Goal: Task Accomplishment & Management: Use online tool/utility

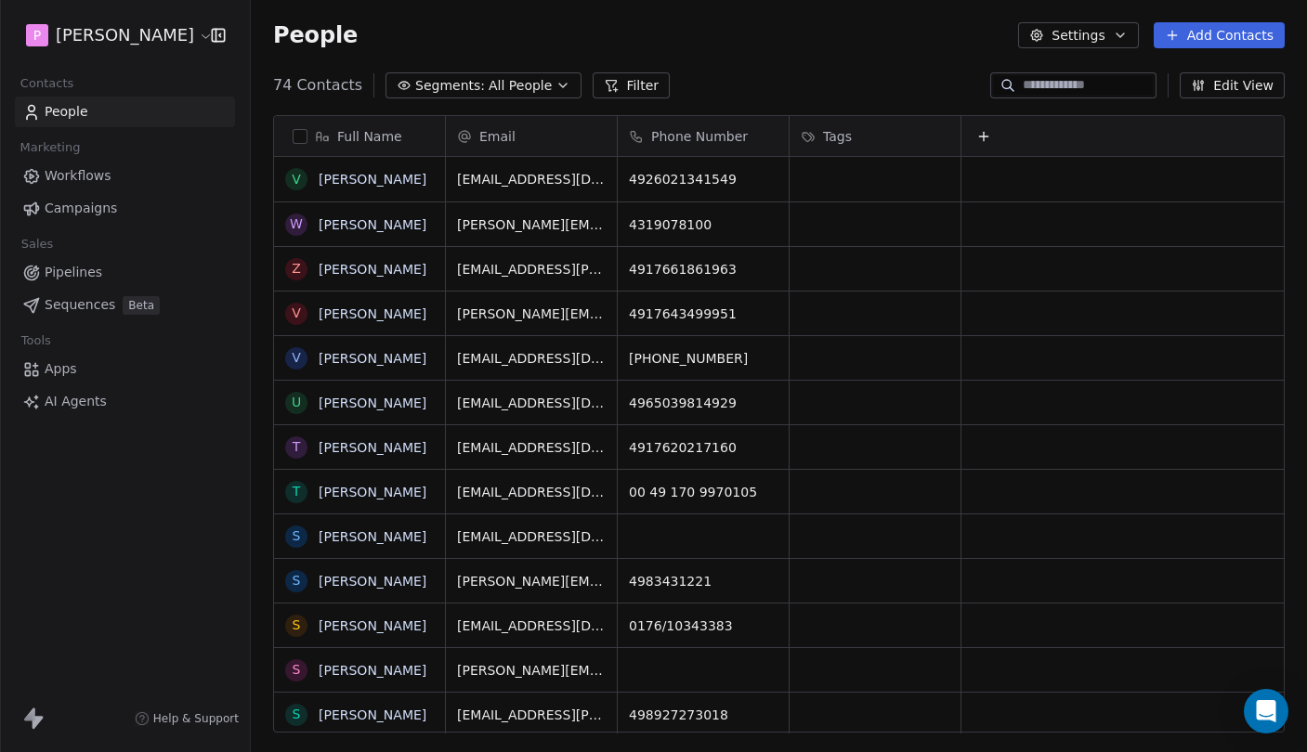
scroll to position [662, 1056]
click at [34, 318] on link "Sequences Beta" at bounding box center [125, 305] width 220 height 31
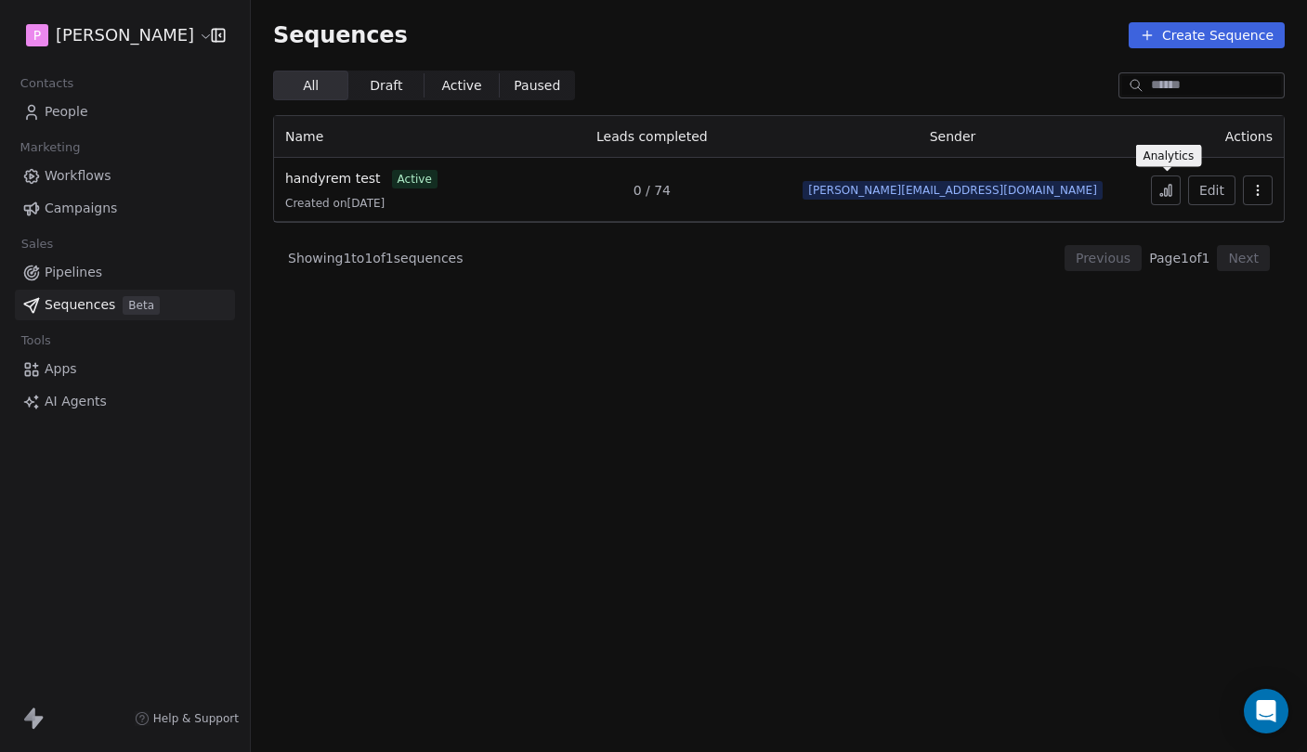
click at [1176, 191] on button at bounding box center [1166, 191] width 30 height 30
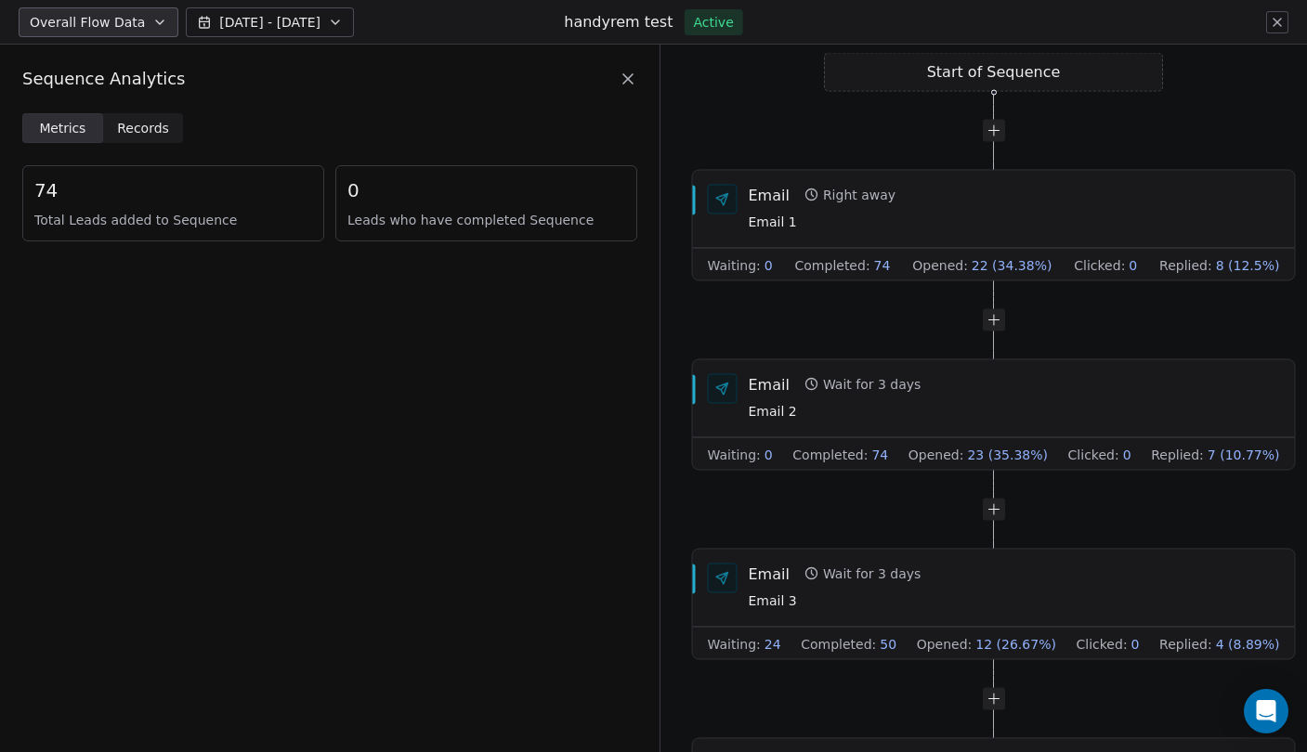
click at [305, 28] on span "Sep 08 - Sep 15" at bounding box center [269, 22] width 101 height 19
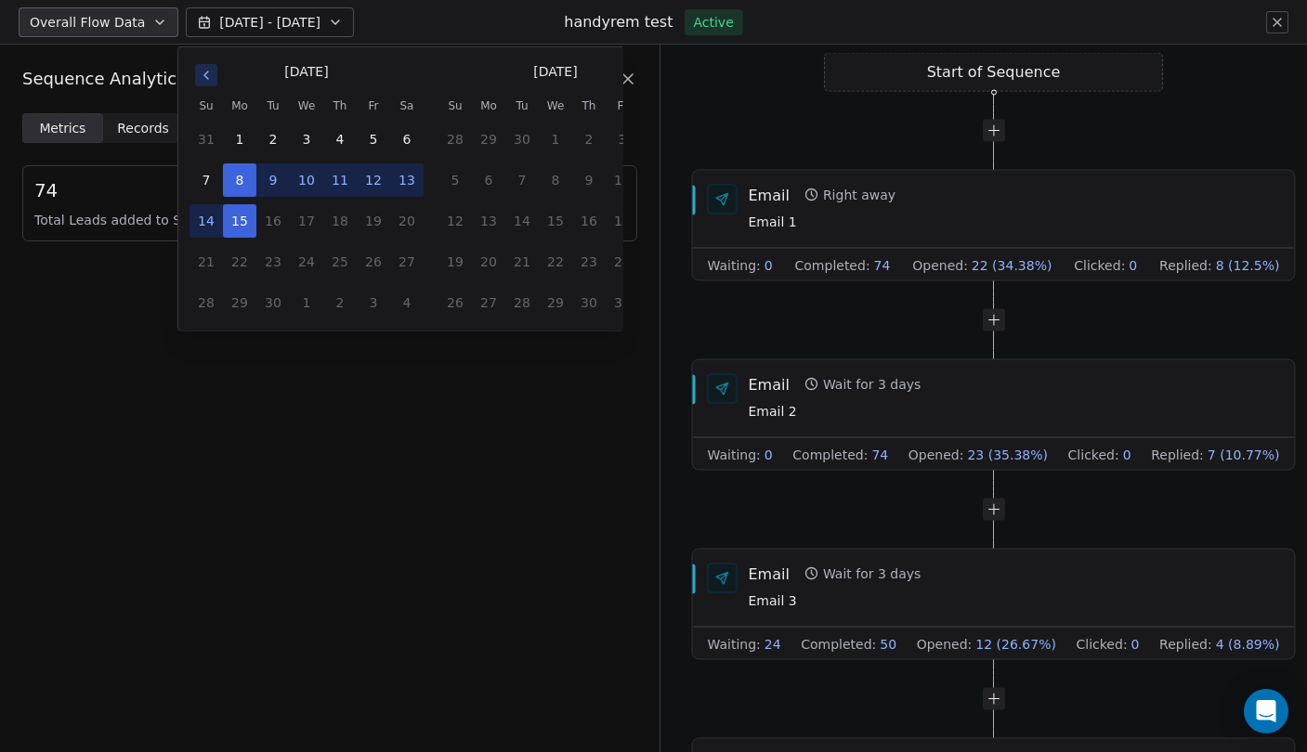
click at [305, 27] on span "Sep 08 - Sep 15" at bounding box center [269, 22] width 101 height 19
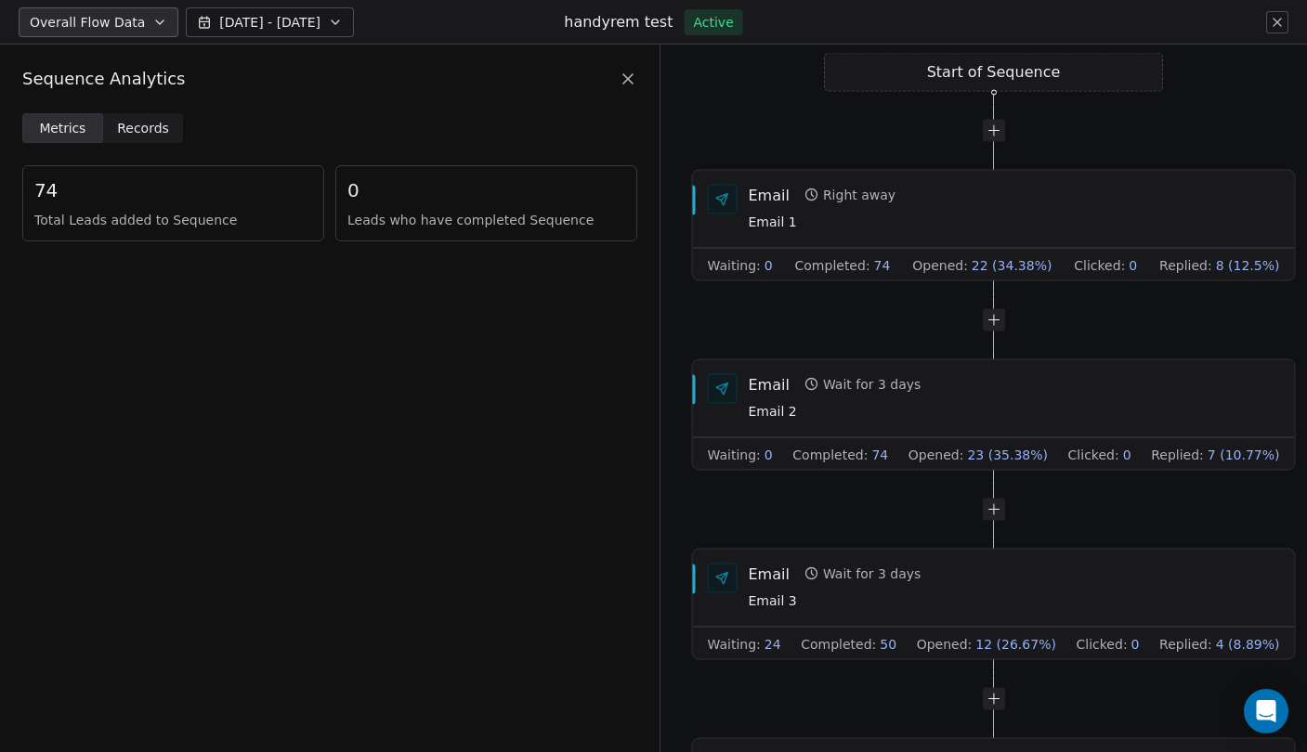
click at [305, 27] on span "Sep 08 - Sep 15" at bounding box center [269, 22] width 101 height 19
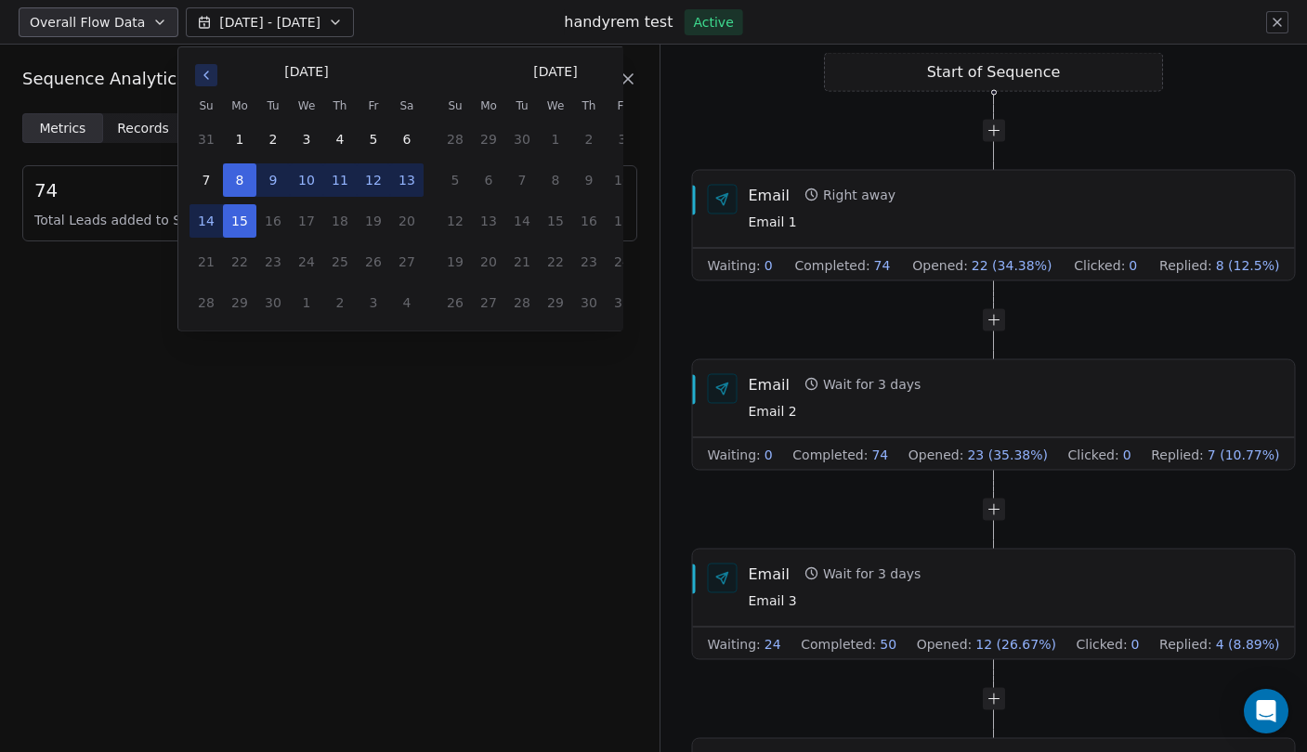
click at [305, 27] on span "Sep 08 - Sep 15" at bounding box center [269, 22] width 101 height 19
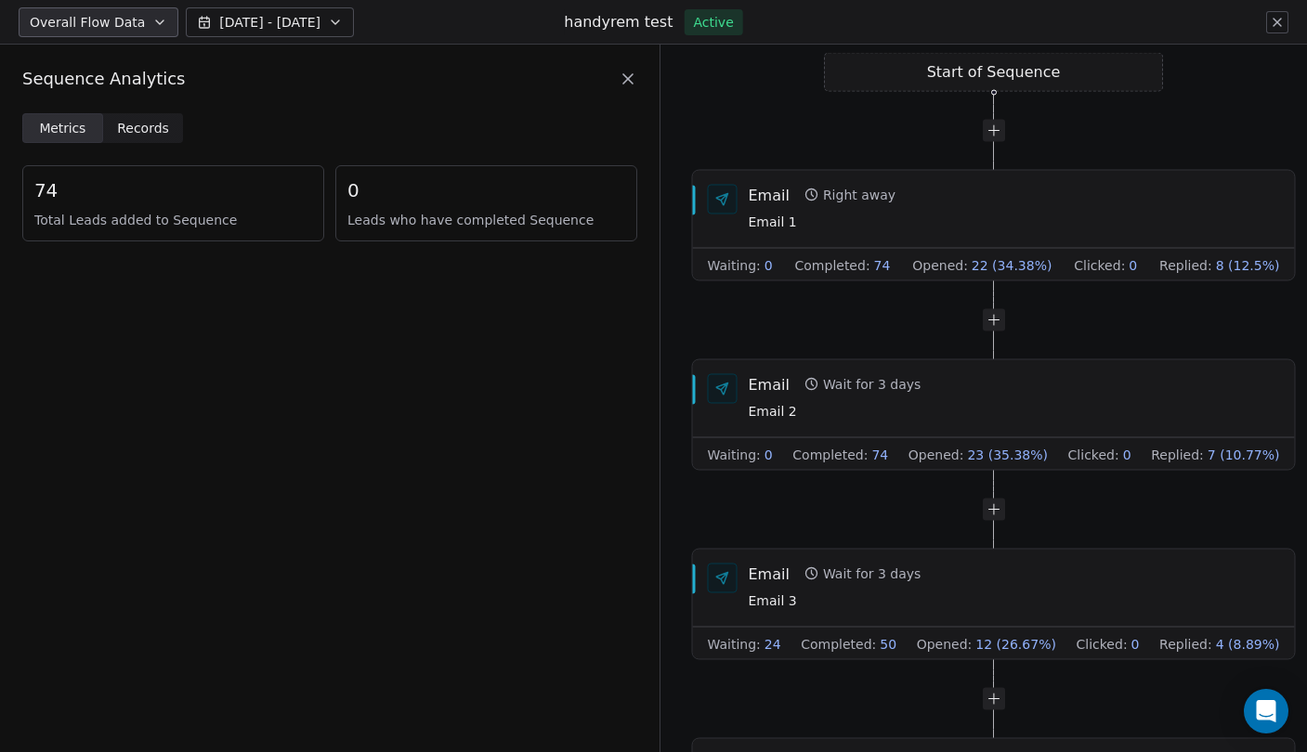
click at [146, 11] on button "Overall Flow Data" at bounding box center [99, 22] width 160 height 30
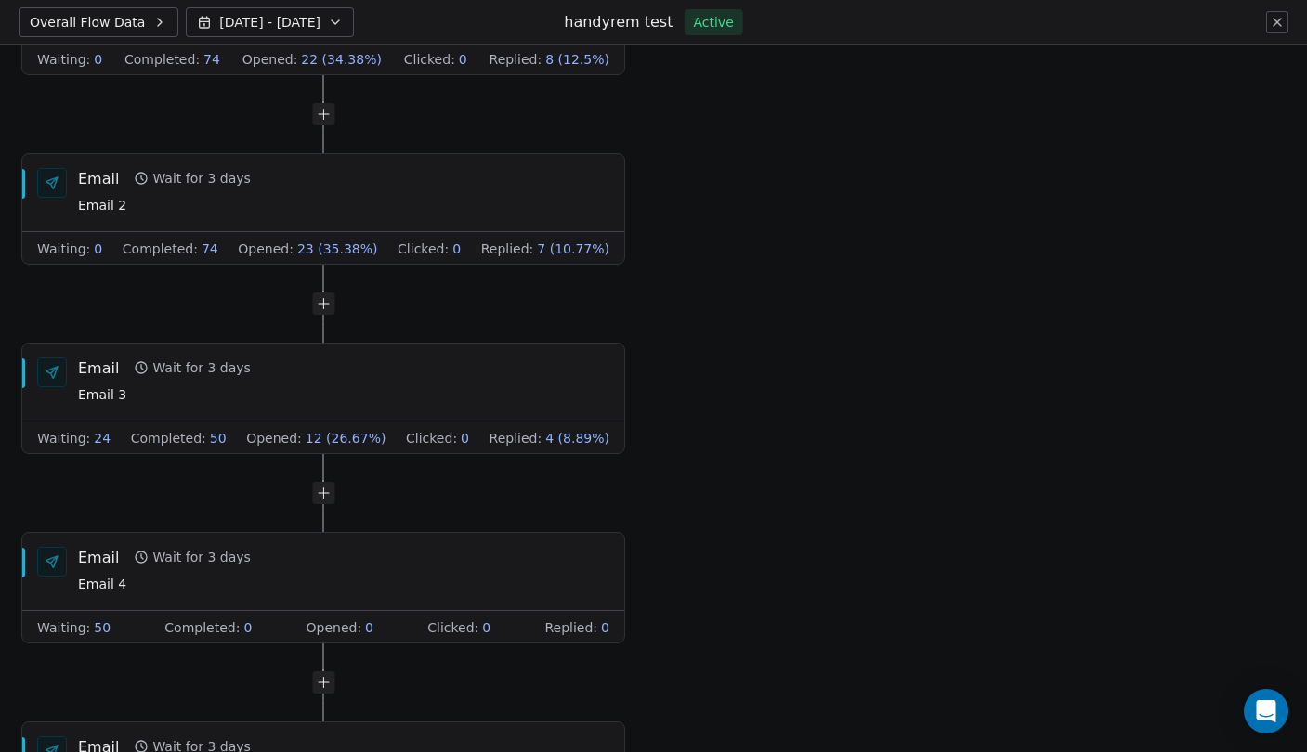
click at [146, 11] on button "Overall Flow Data" at bounding box center [99, 22] width 160 height 30
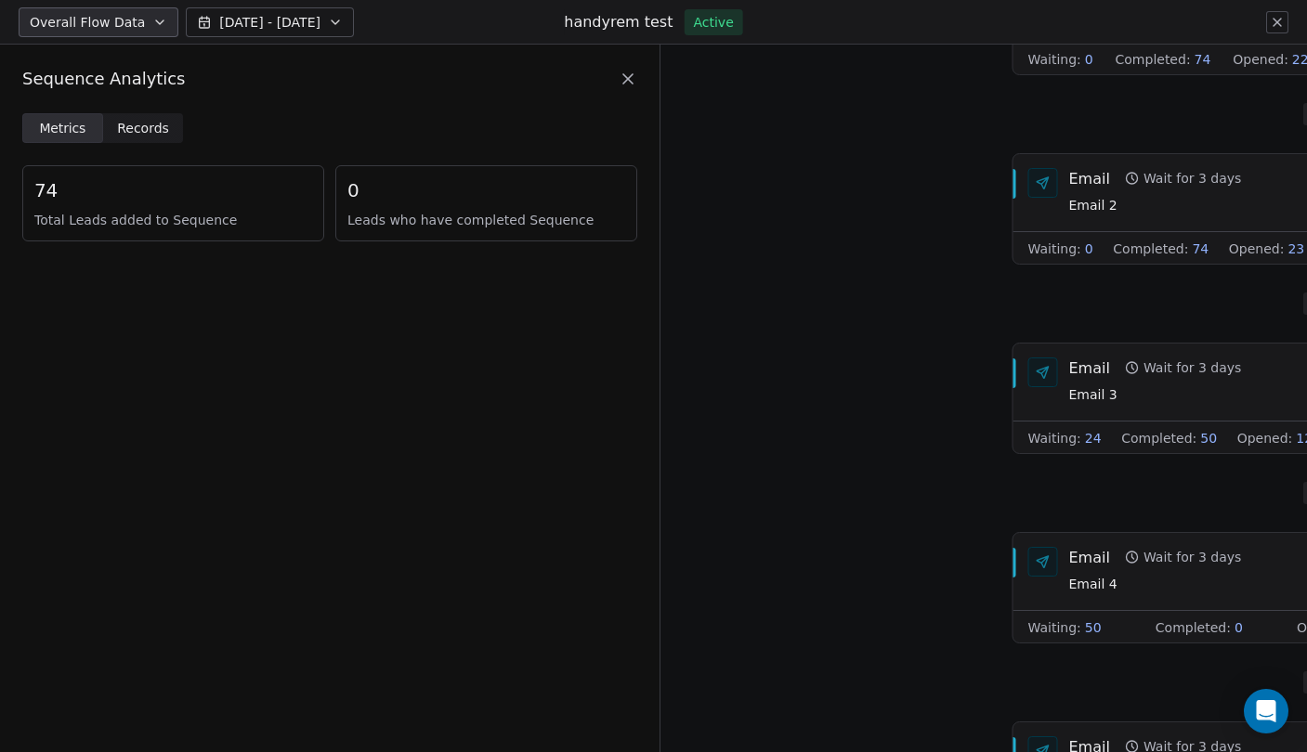
click at [146, 11] on button "Overall Flow Data" at bounding box center [99, 22] width 160 height 30
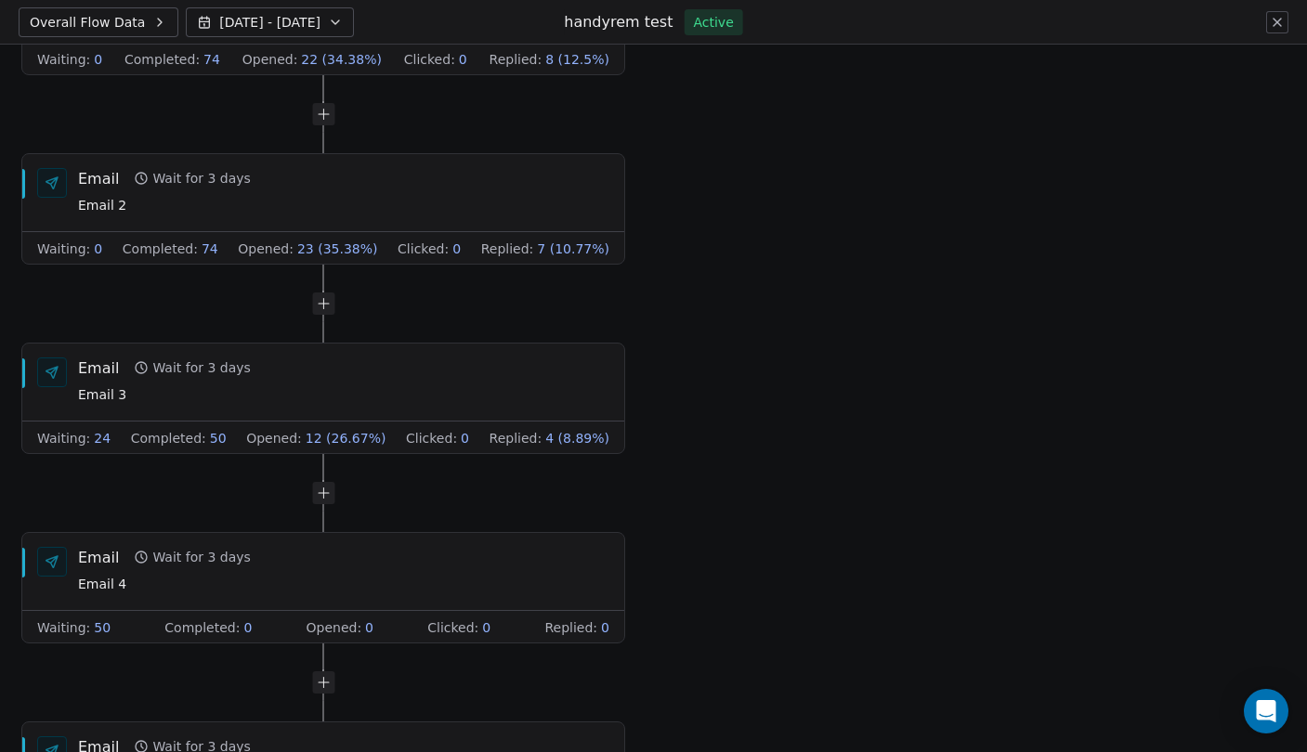
click at [143, 22] on button "Overall Flow Data" at bounding box center [99, 22] width 160 height 30
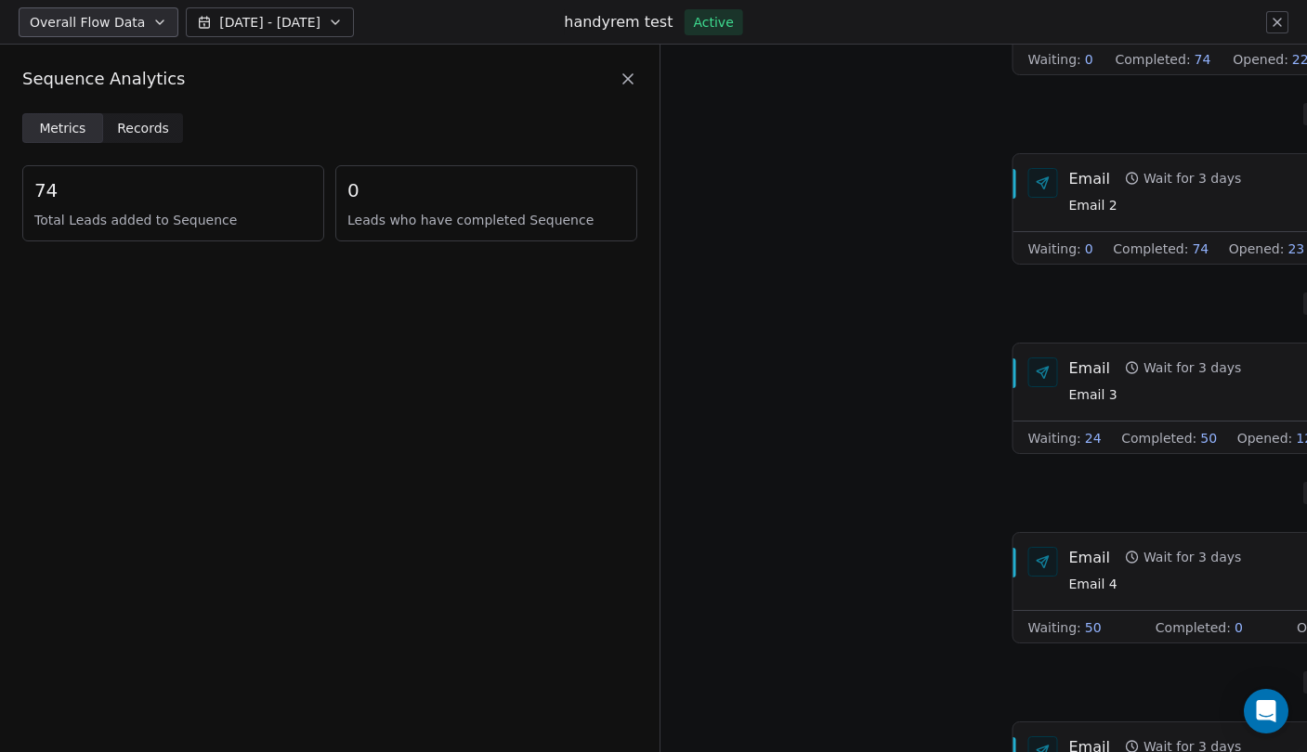
click at [152, 23] on icon at bounding box center [159, 22] width 15 height 15
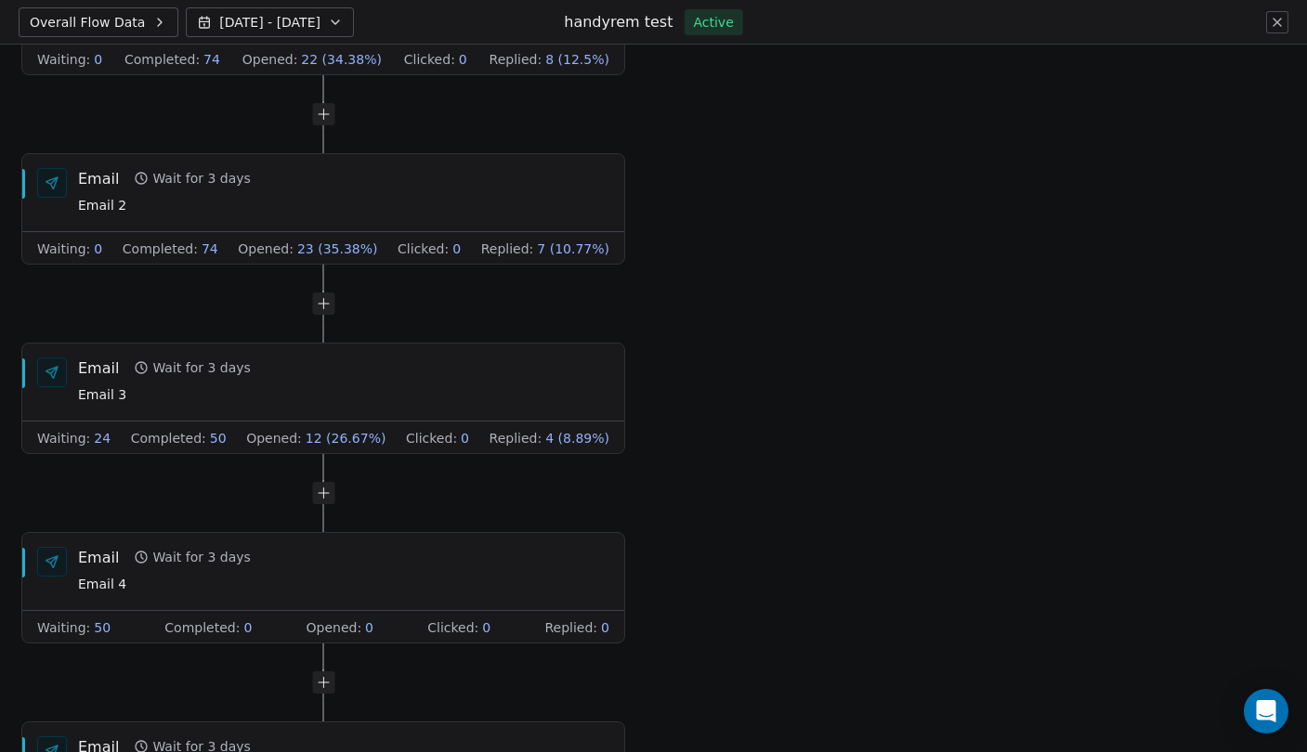
click at [152, 23] on icon at bounding box center [159, 22] width 15 height 15
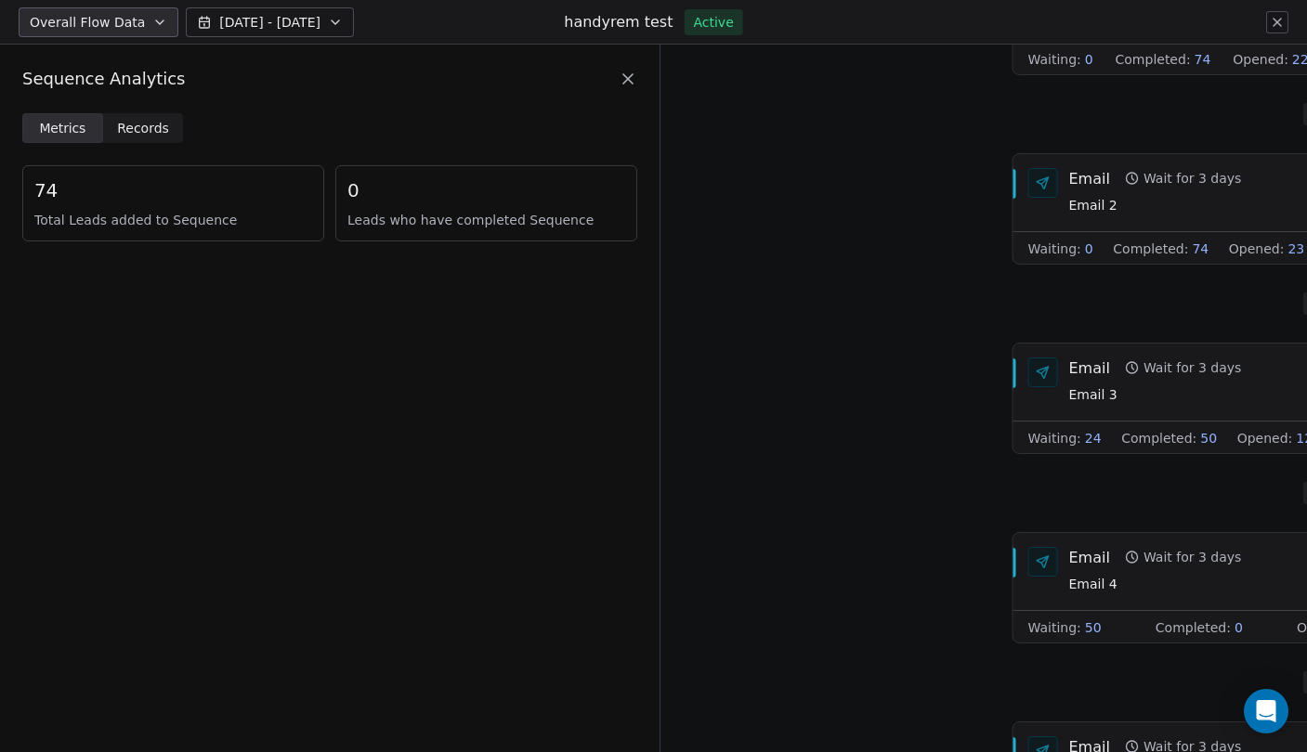
click at [138, 119] on span "Records" at bounding box center [143, 129] width 52 height 20
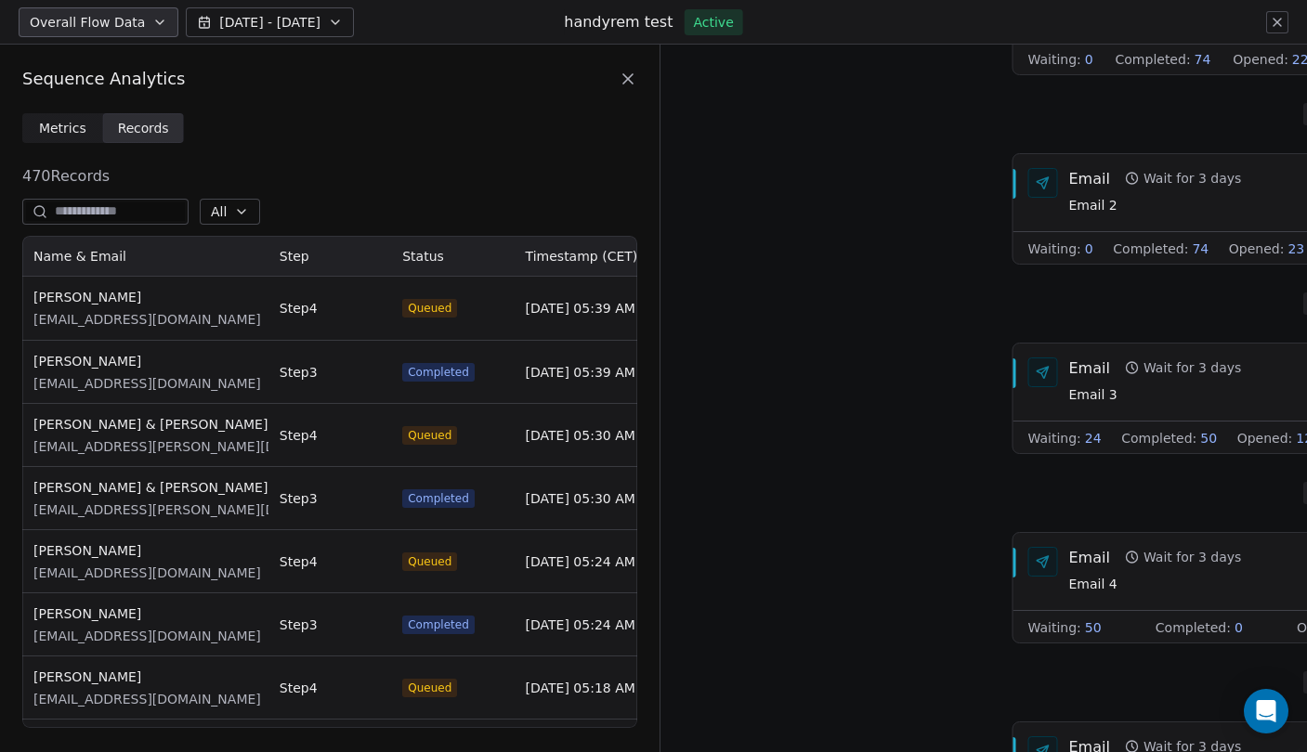
scroll to position [492, 615]
click at [72, 131] on span "Metrics" at bounding box center [62, 129] width 47 height 20
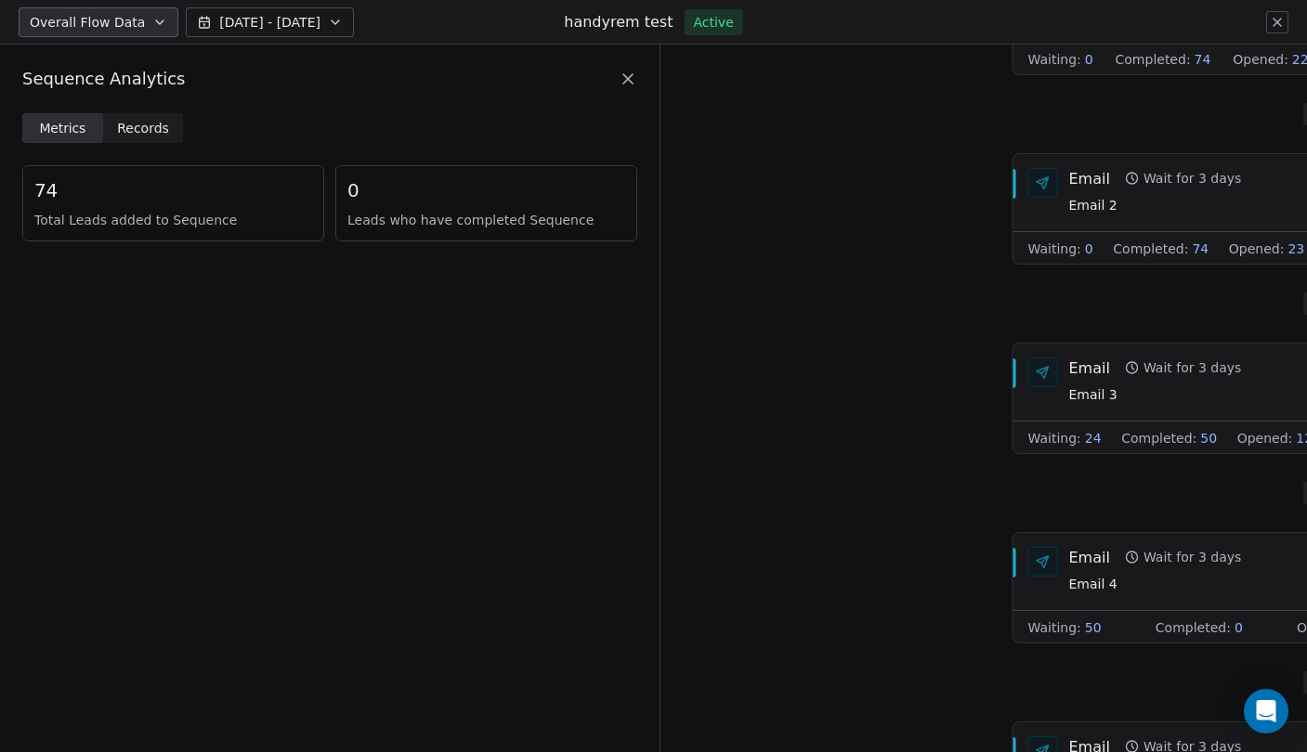
click at [117, 132] on span "Records" at bounding box center [143, 129] width 52 height 20
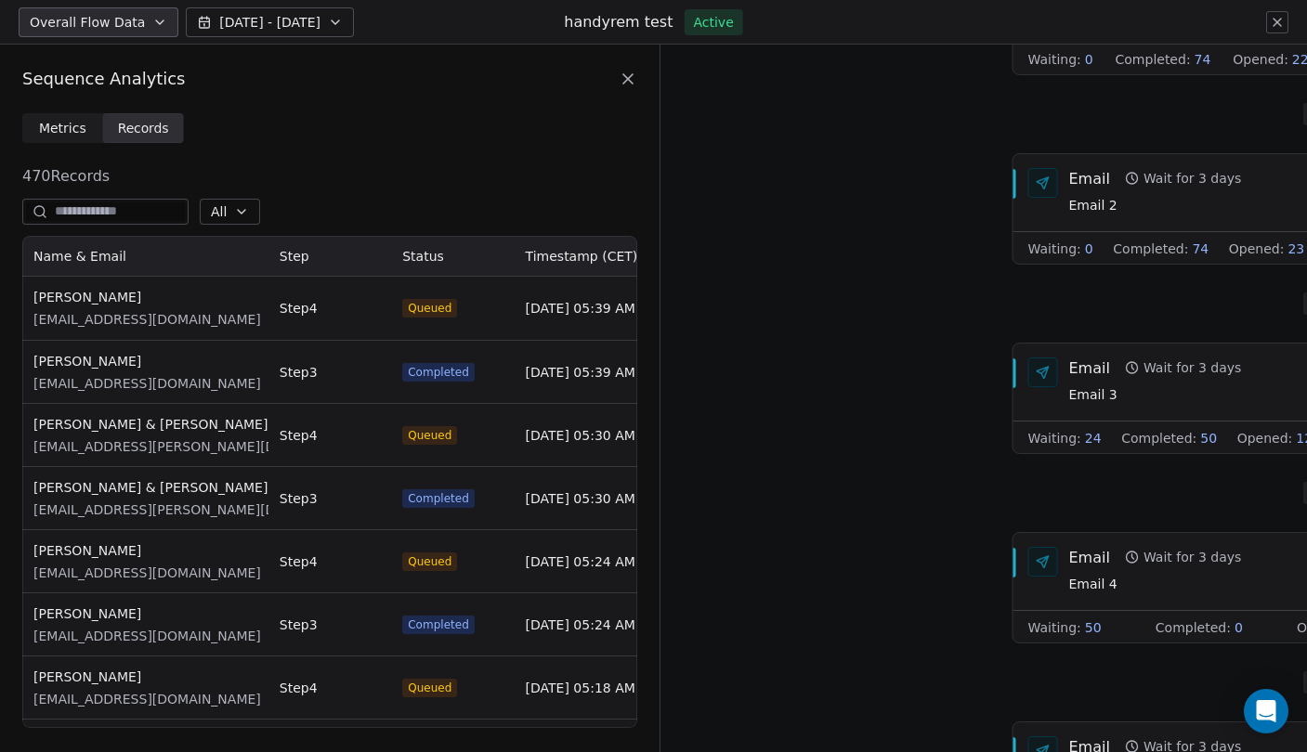
scroll to position [1, 1]
click at [60, 135] on span "Metrics" at bounding box center [62, 129] width 47 height 20
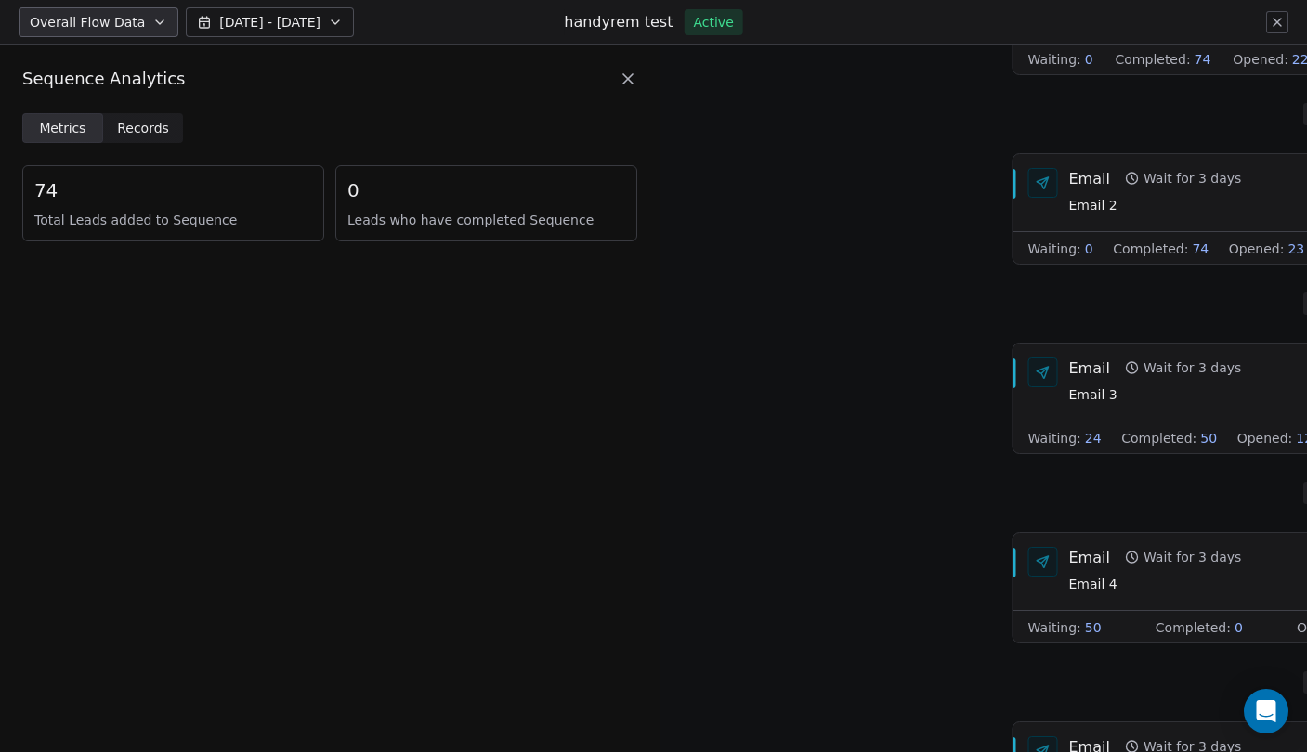
click at [1277, 18] on icon at bounding box center [1277, 22] width 15 height 15
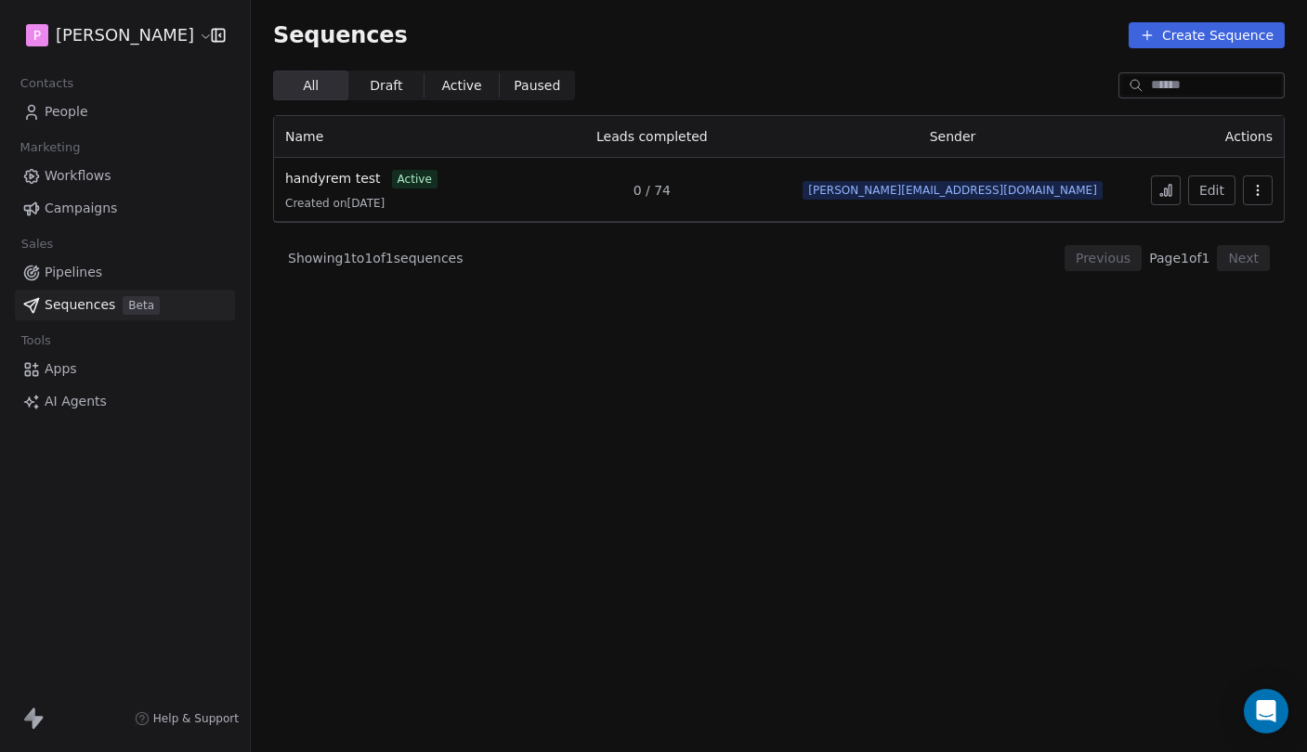
click at [344, 189] on div "handyrem test active Created on 27. Aug. 2025" at bounding box center [399, 190] width 229 height 42
click at [1221, 189] on button "Edit" at bounding box center [1211, 191] width 47 height 30
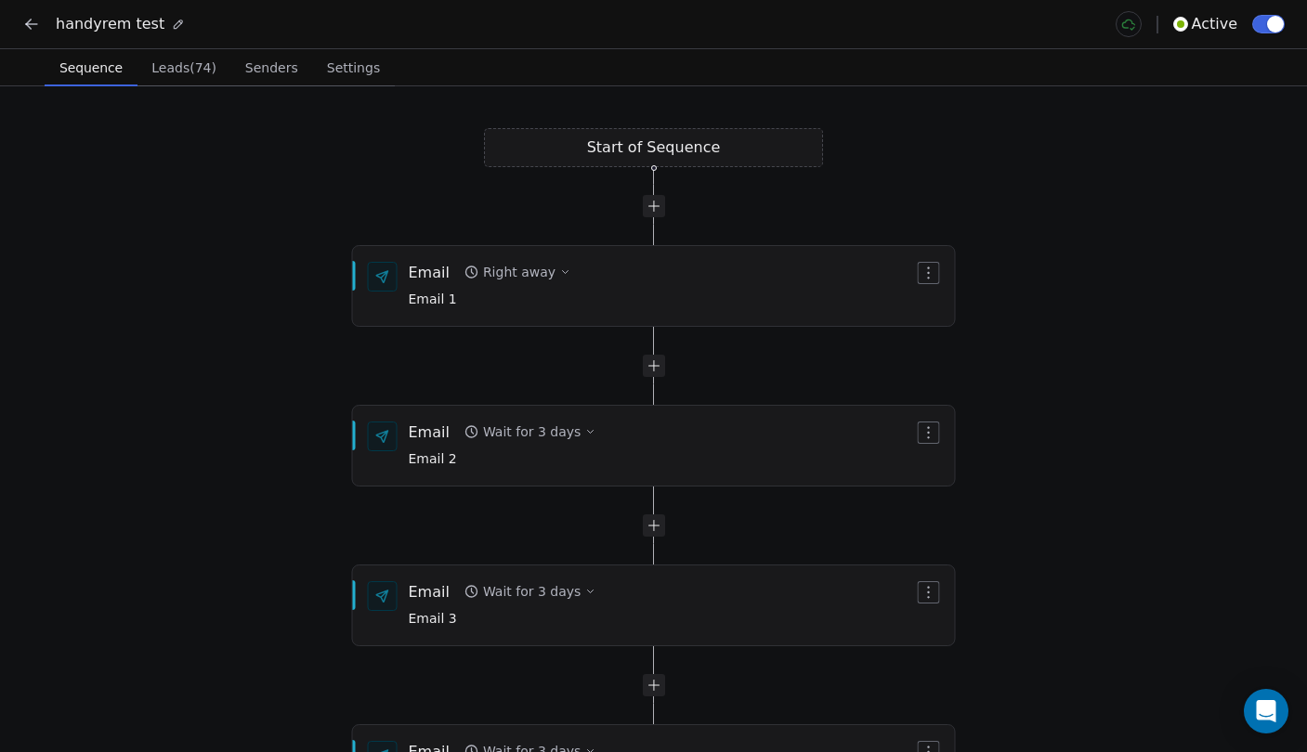
click at [341, 78] on span "Settings" at bounding box center [354, 68] width 68 height 26
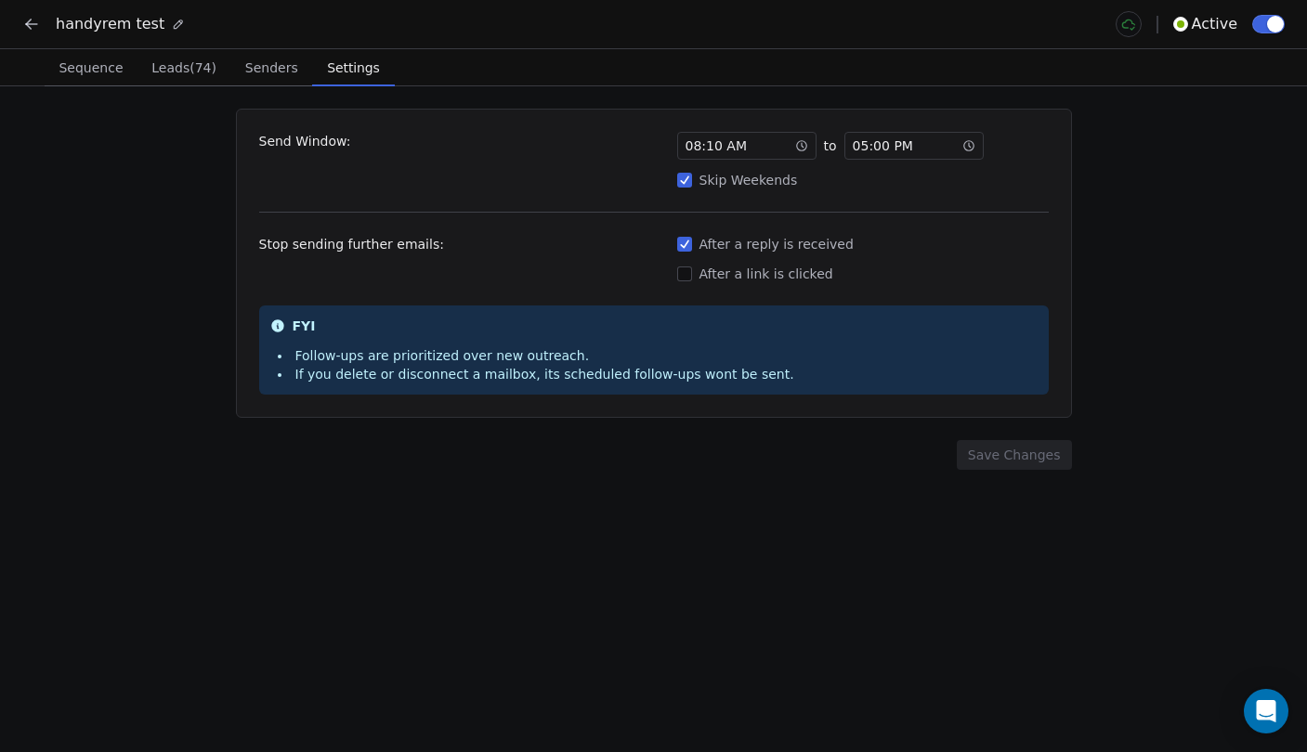
click at [259, 71] on span "Senders" at bounding box center [272, 68] width 68 height 26
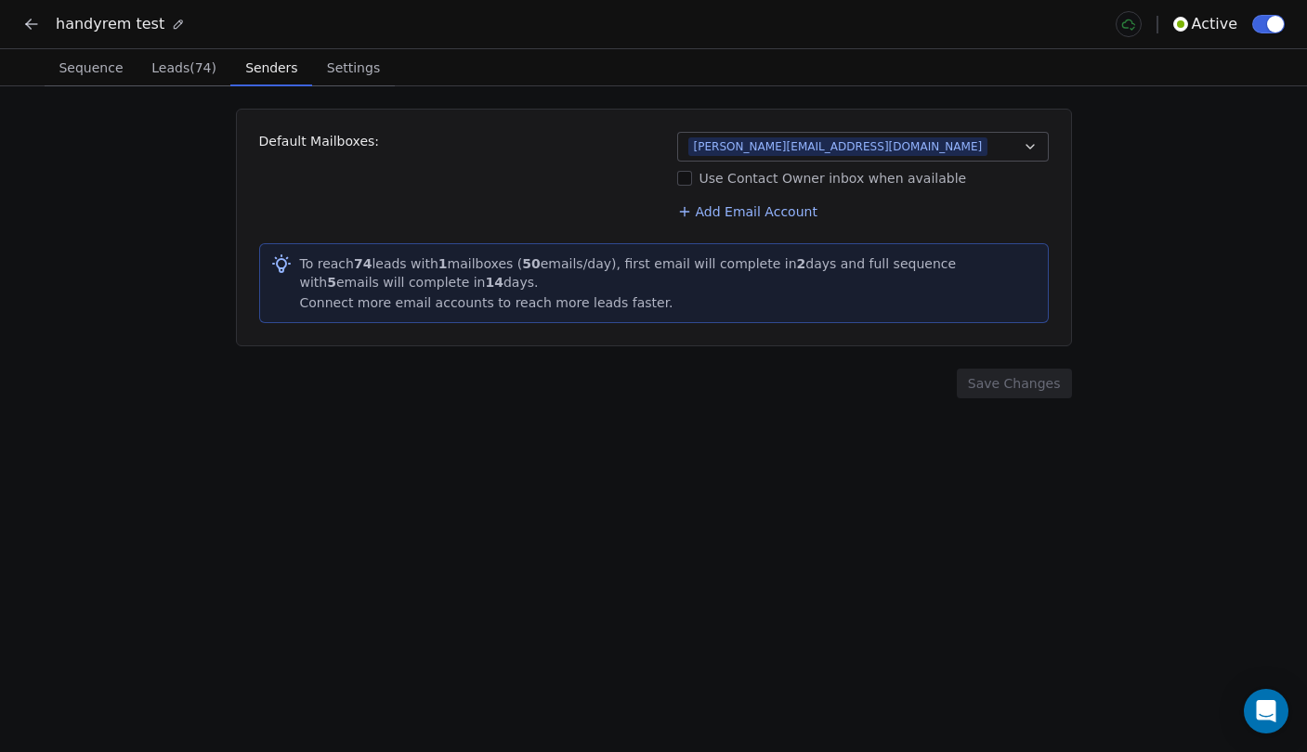
click at [195, 70] on span "Leads (74)" at bounding box center [184, 68] width 80 height 26
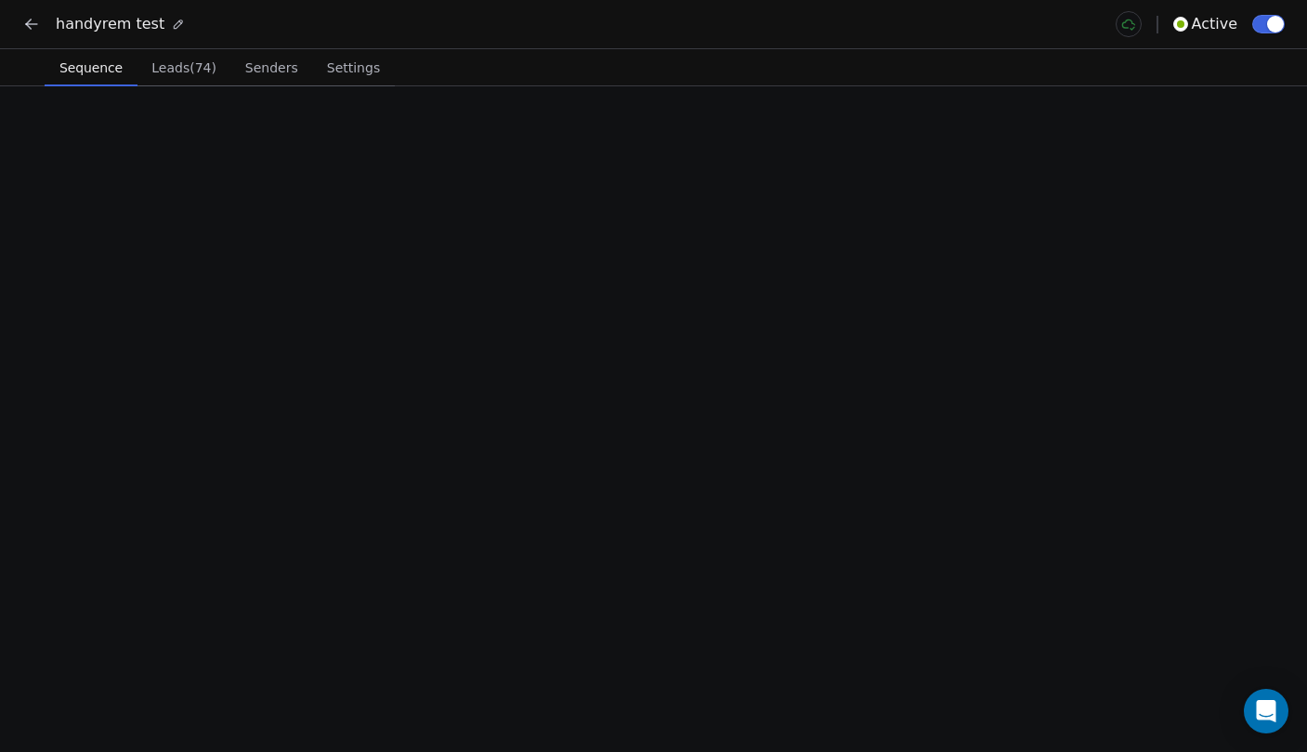
click at [92, 71] on span "Sequence" at bounding box center [91, 68] width 78 height 26
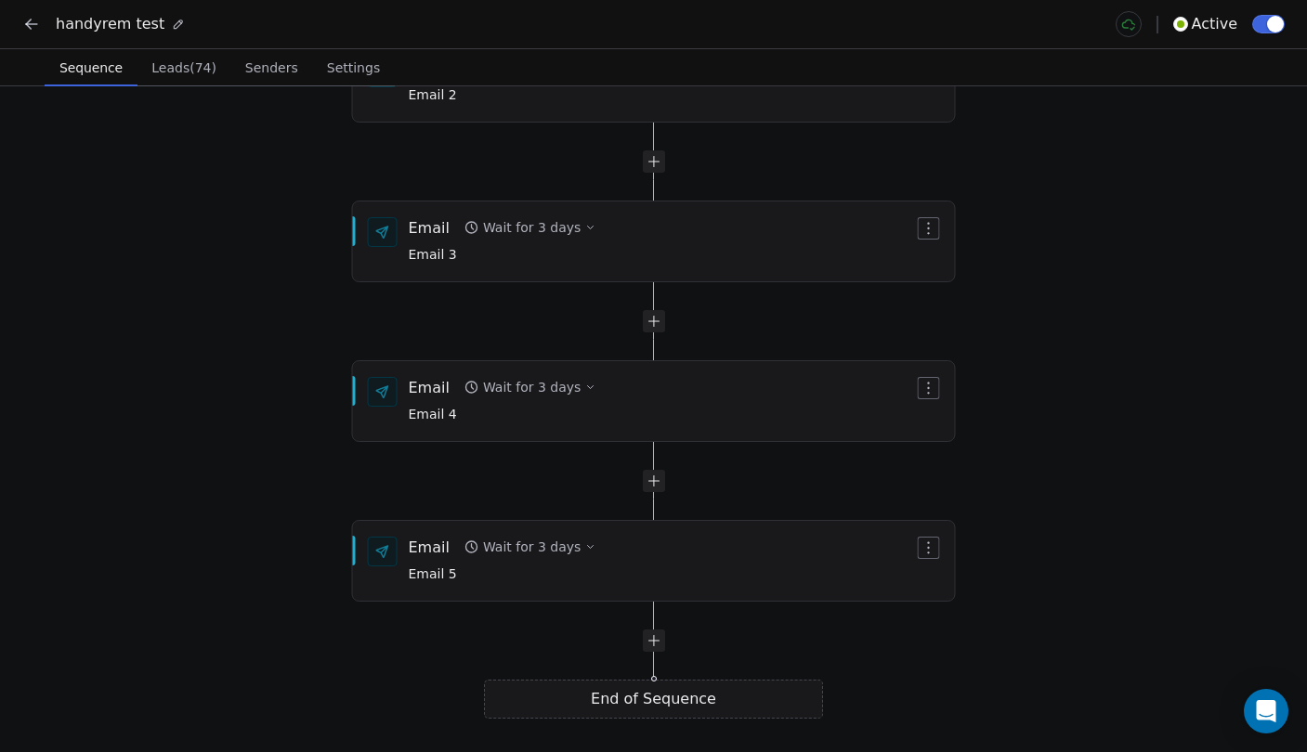
click at [651, 706] on div "End of Sequence" at bounding box center [653, 699] width 339 height 39
click at [655, 653] on div "Start of Sequence Email Right away Email 1 End of Sequence Email Wait for 3 day…" at bounding box center [653, 419] width 1307 height 666
click at [655, 636] on div at bounding box center [653, 641] width 339 height 22
click at [656, 644] on div at bounding box center [654, 641] width 22 height 22
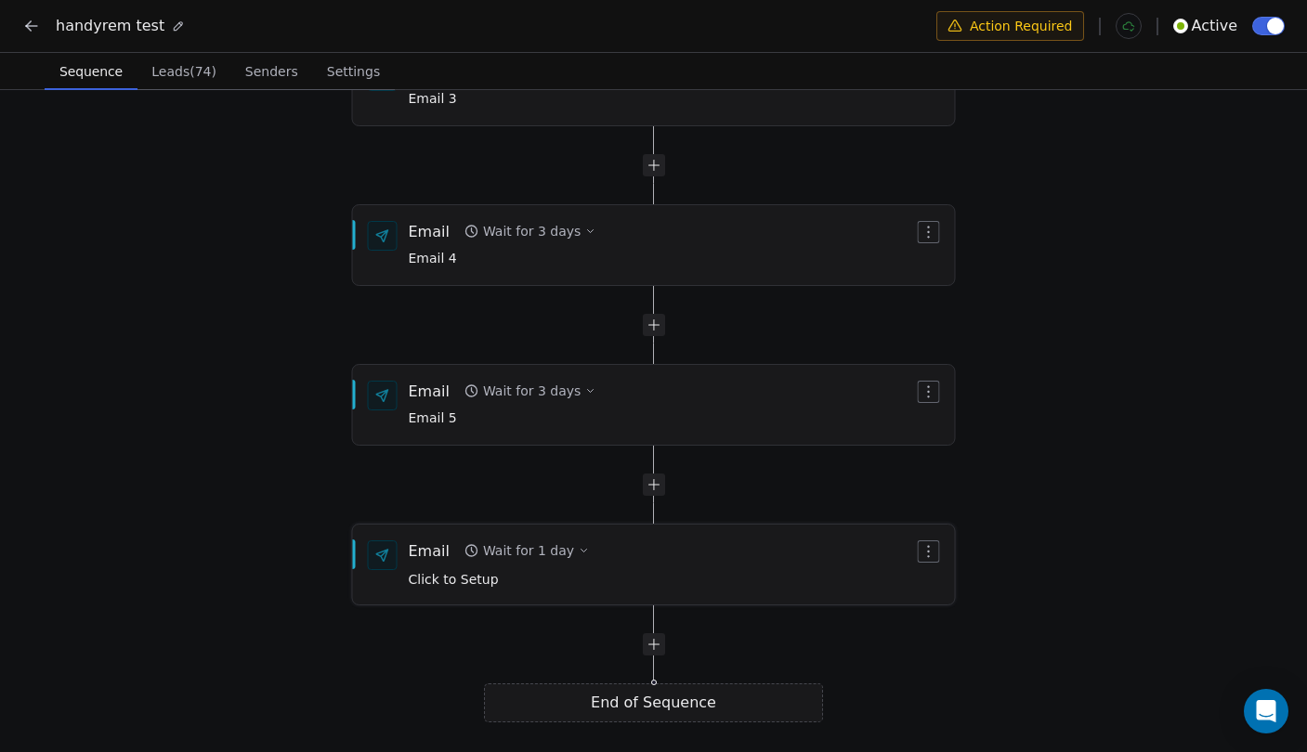
click at [642, 591] on div "Email Wait for 1 day Click to Setup" at bounding box center [654, 565] width 604 height 82
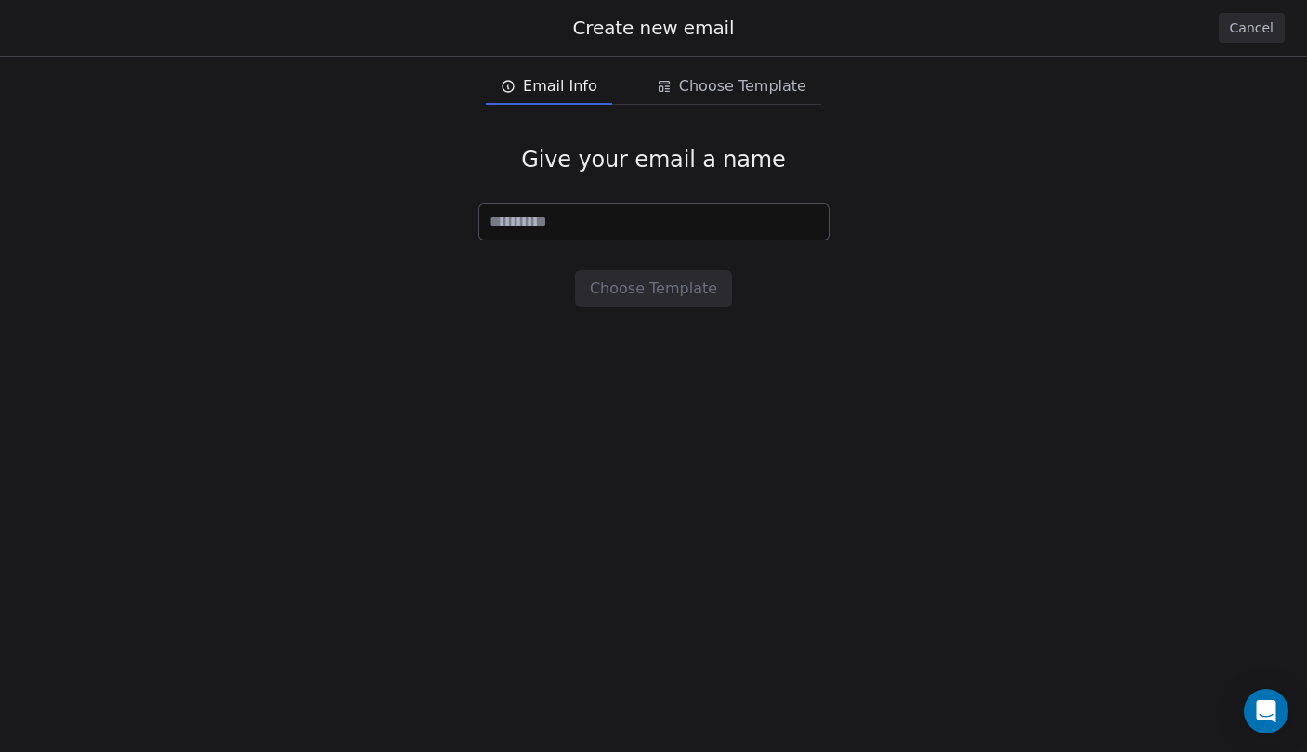
click at [630, 132] on div "Give your email a name Choose Template" at bounding box center [653, 226] width 1307 height 221
click at [563, 82] on span "Email Info" at bounding box center [560, 86] width 74 height 22
click at [602, 220] on input at bounding box center [653, 221] width 349 height 35
click at [853, 177] on div "Give your email a name Choose Template" at bounding box center [653, 226] width 1307 height 221
click at [1242, 28] on button "Cancel" at bounding box center [1252, 28] width 66 height 30
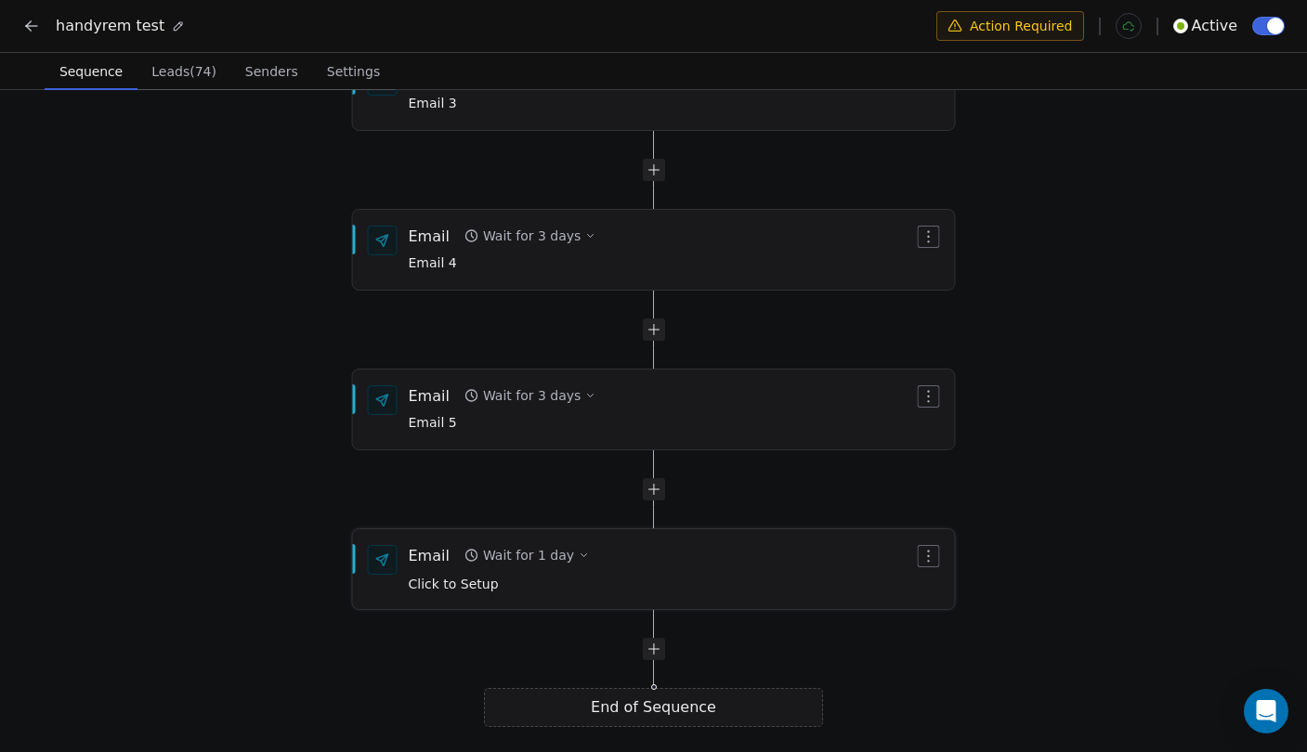
click at [688, 566] on div "Email Wait for 1 day Click to Setup" at bounding box center [661, 569] width 505 height 48
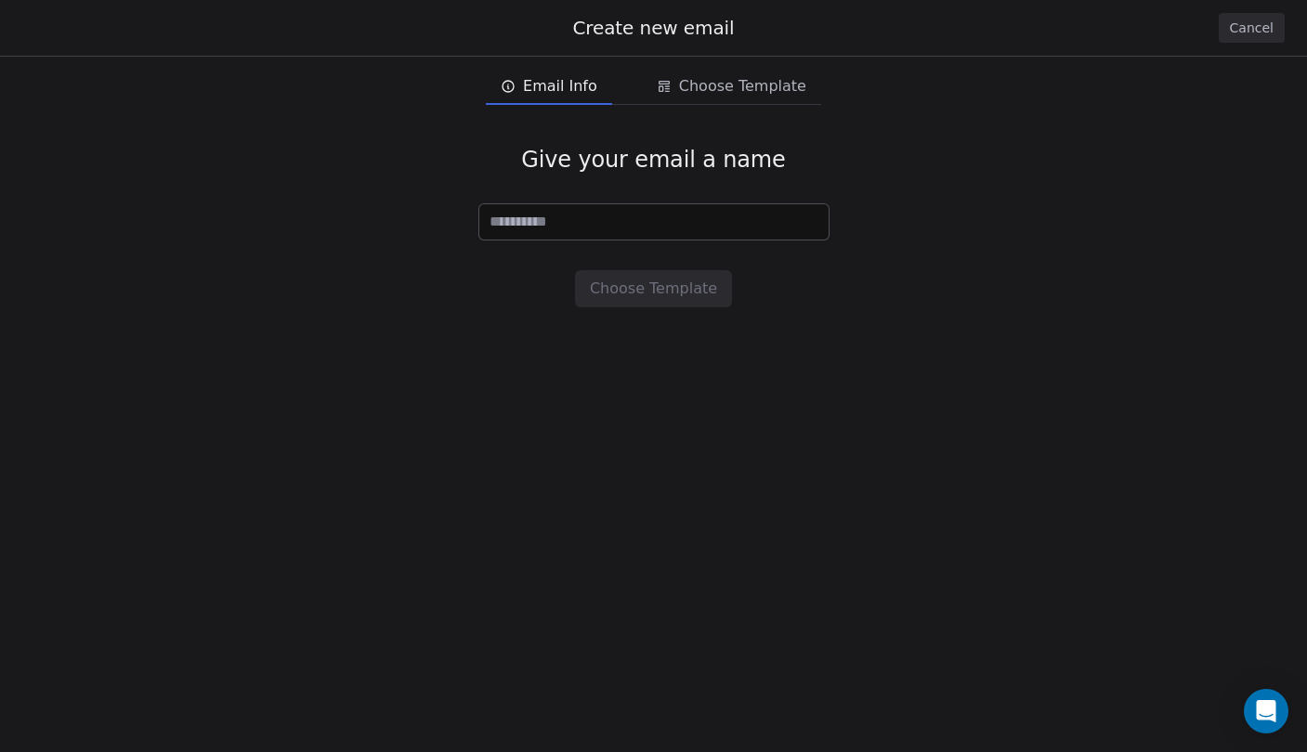
click at [1240, 34] on button "Cancel" at bounding box center [1252, 28] width 66 height 30
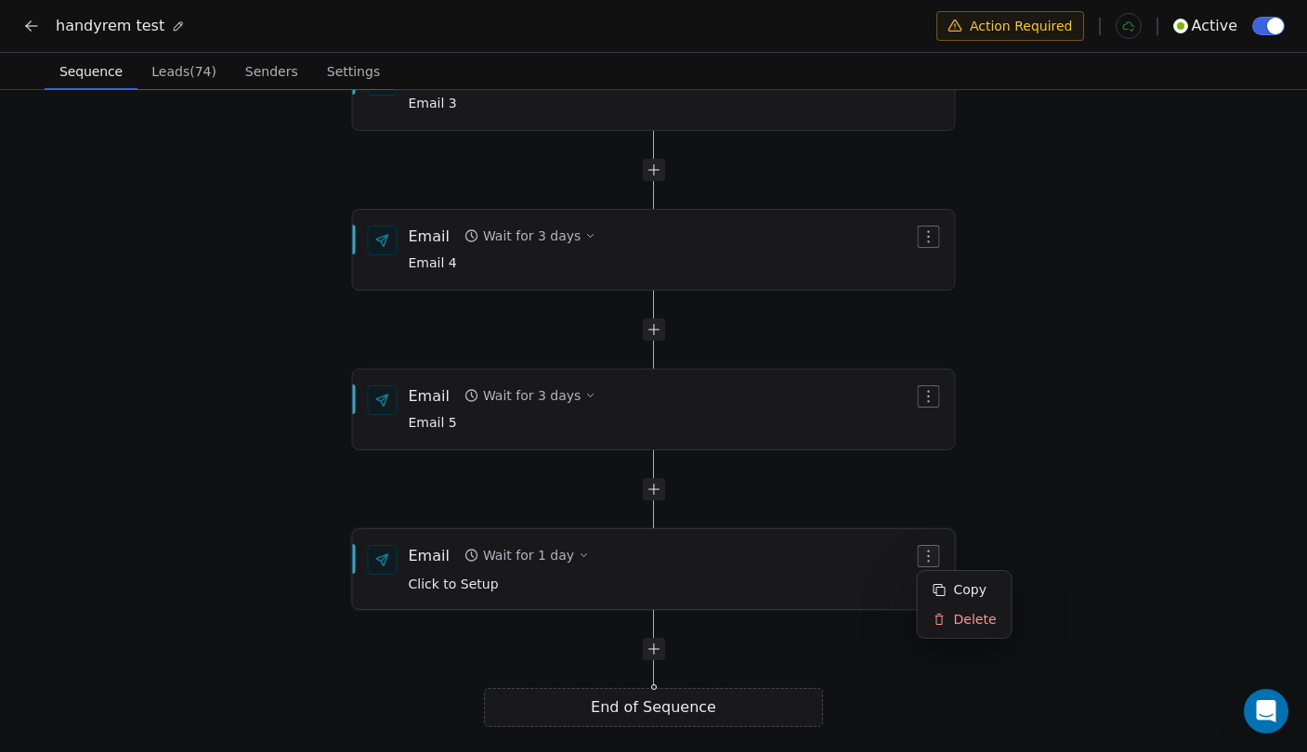
click at [931, 555] on button "button" at bounding box center [929, 556] width 22 height 22
click at [949, 615] on div "Delete" at bounding box center [964, 620] width 86 height 30
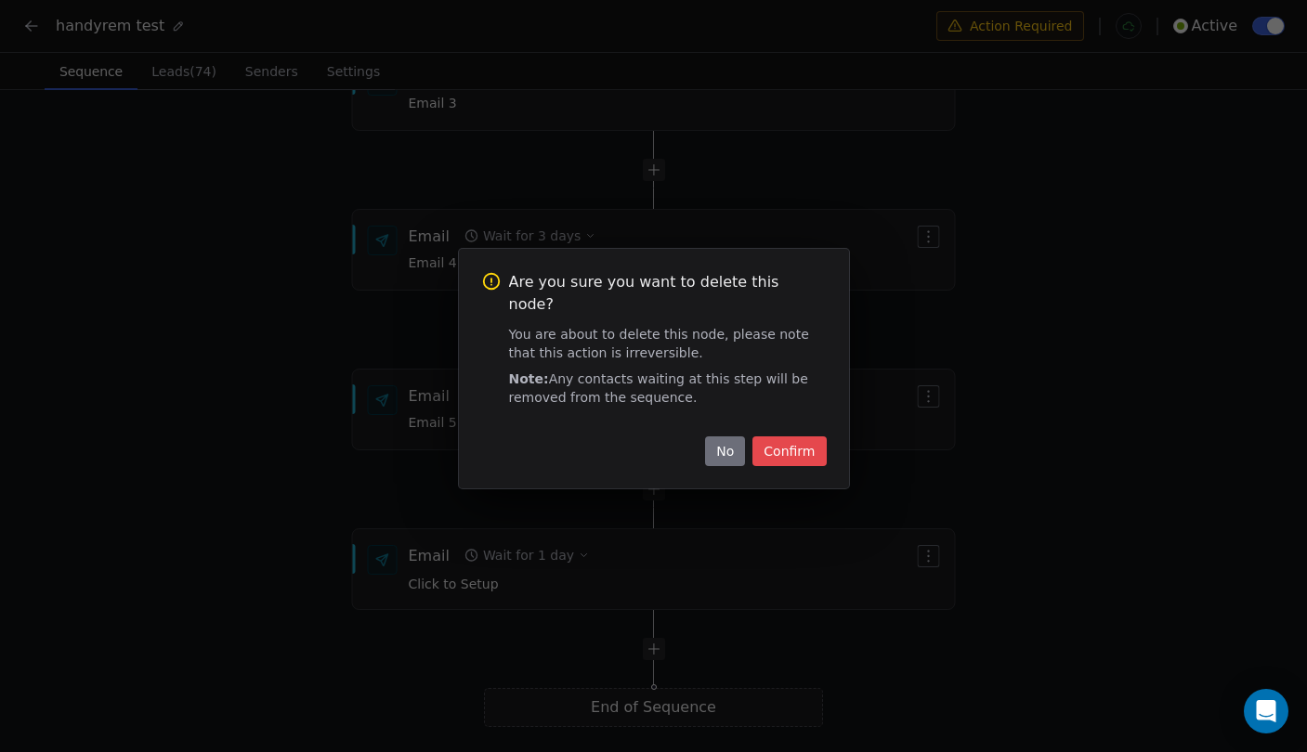
click at [787, 440] on button "Confirm" at bounding box center [788, 452] width 73 height 30
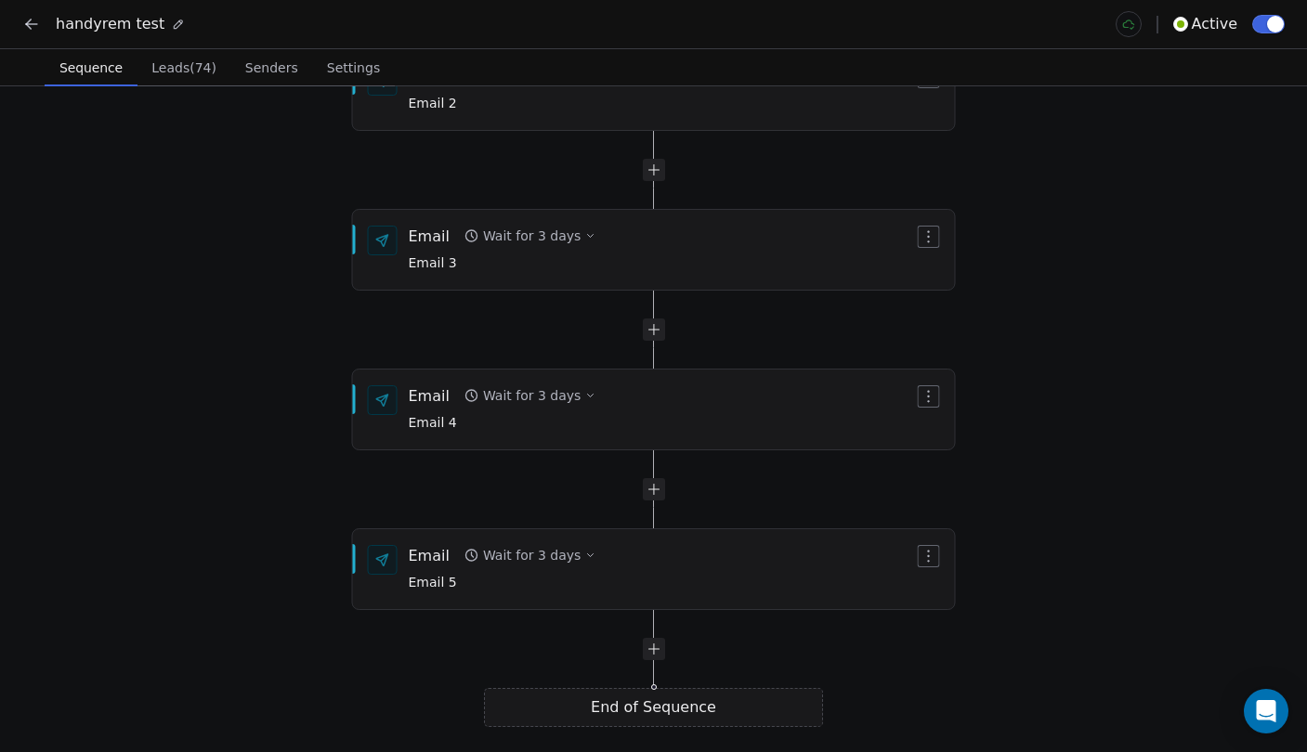
click at [33, 23] on icon at bounding box center [31, 24] width 19 height 19
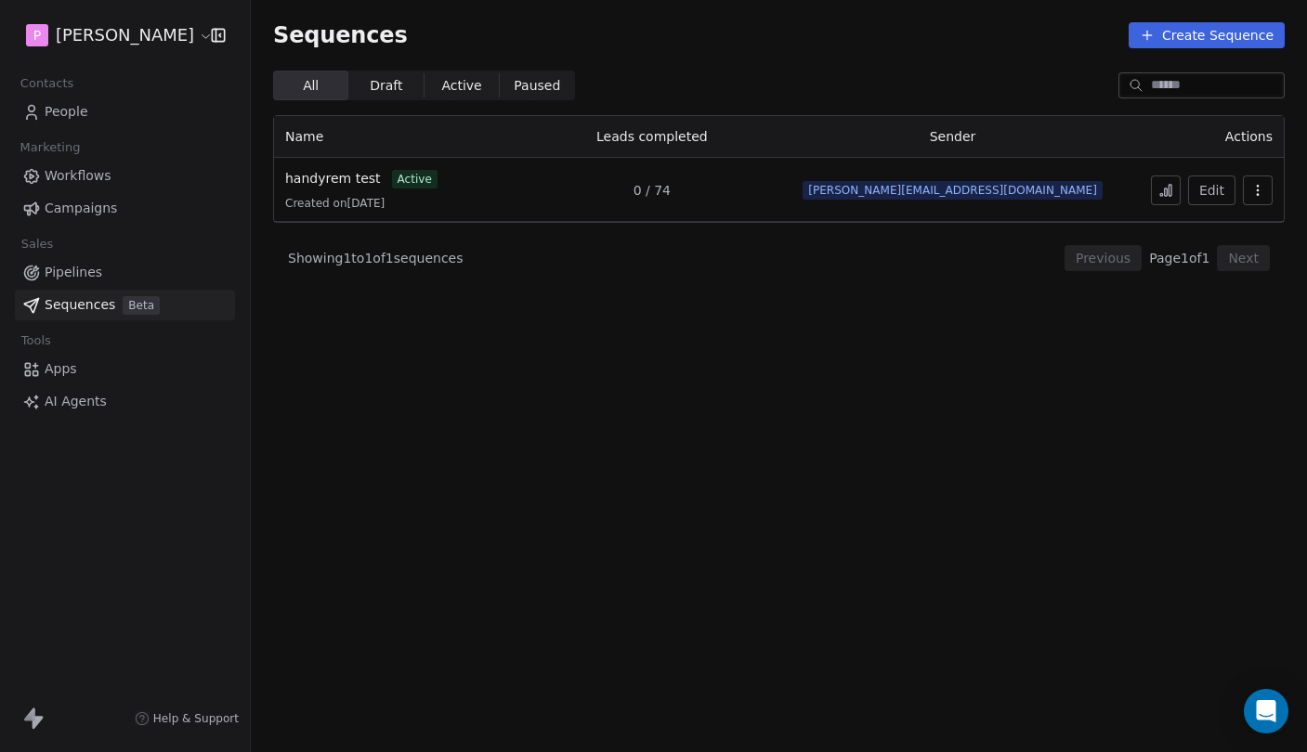
click at [1262, 184] on icon "button" at bounding box center [1257, 190] width 15 height 15
click at [1262, 184] on html "P Pedro Contacts People Marketing Workflows Campaigns Sales Pipelines Sequences…" at bounding box center [653, 376] width 1307 height 752
click at [103, 212] on span "Campaigns" at bounding box center [81, 209] width 72 height 20
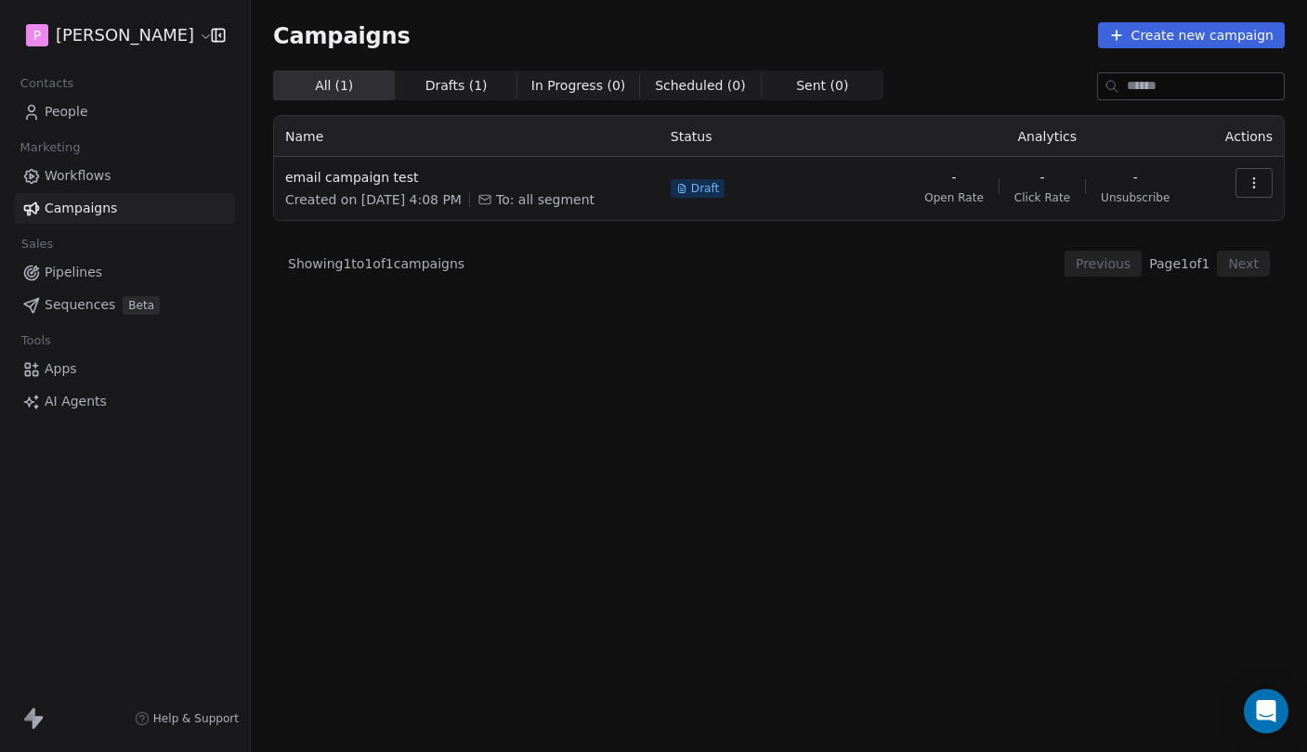
click at [374, 187] on div "email campaign test Created on Mar 30, 2025 at 4:08 PM To: all segment" at bounding box center [466, 188] width 363 height 41
click at [367, 180] on span "email campaign test" at bounding box center [466, 177] width 363 height 19
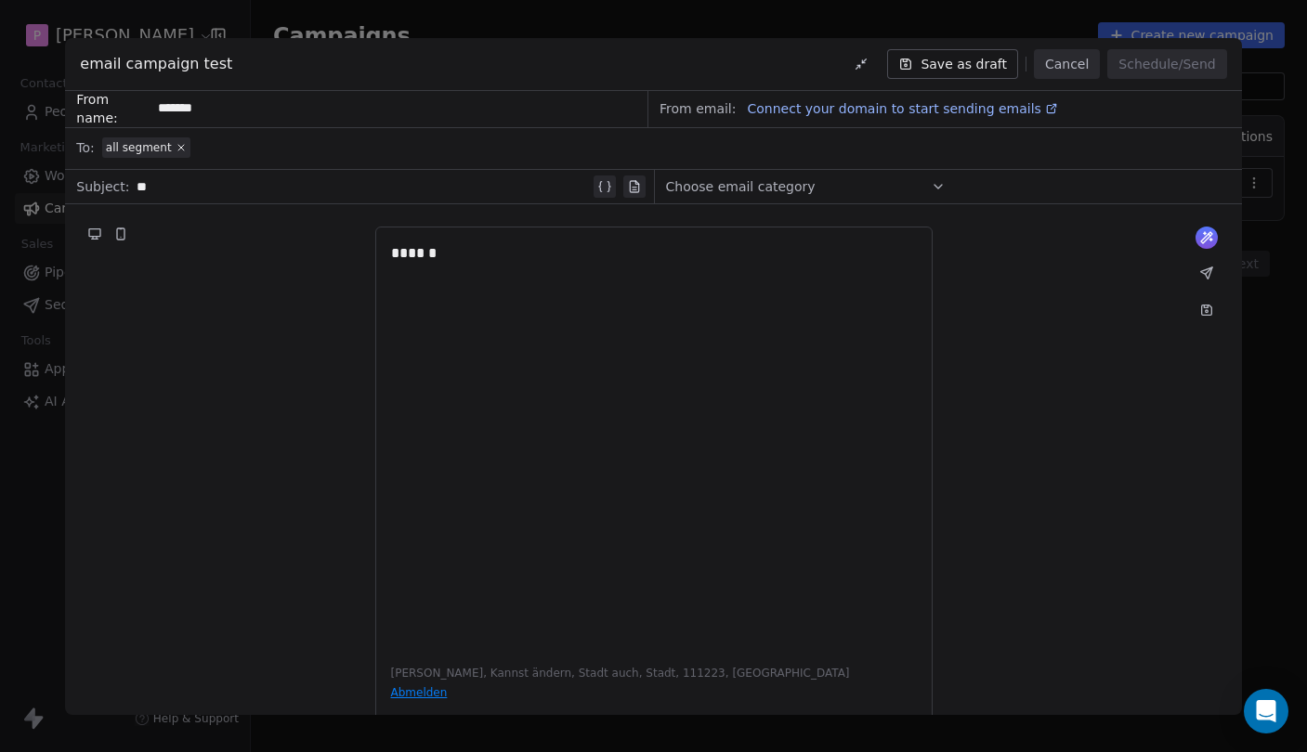
click at [1066, 63] on button "Cancel" at bounding box center [1067, 64] width 66 height 30
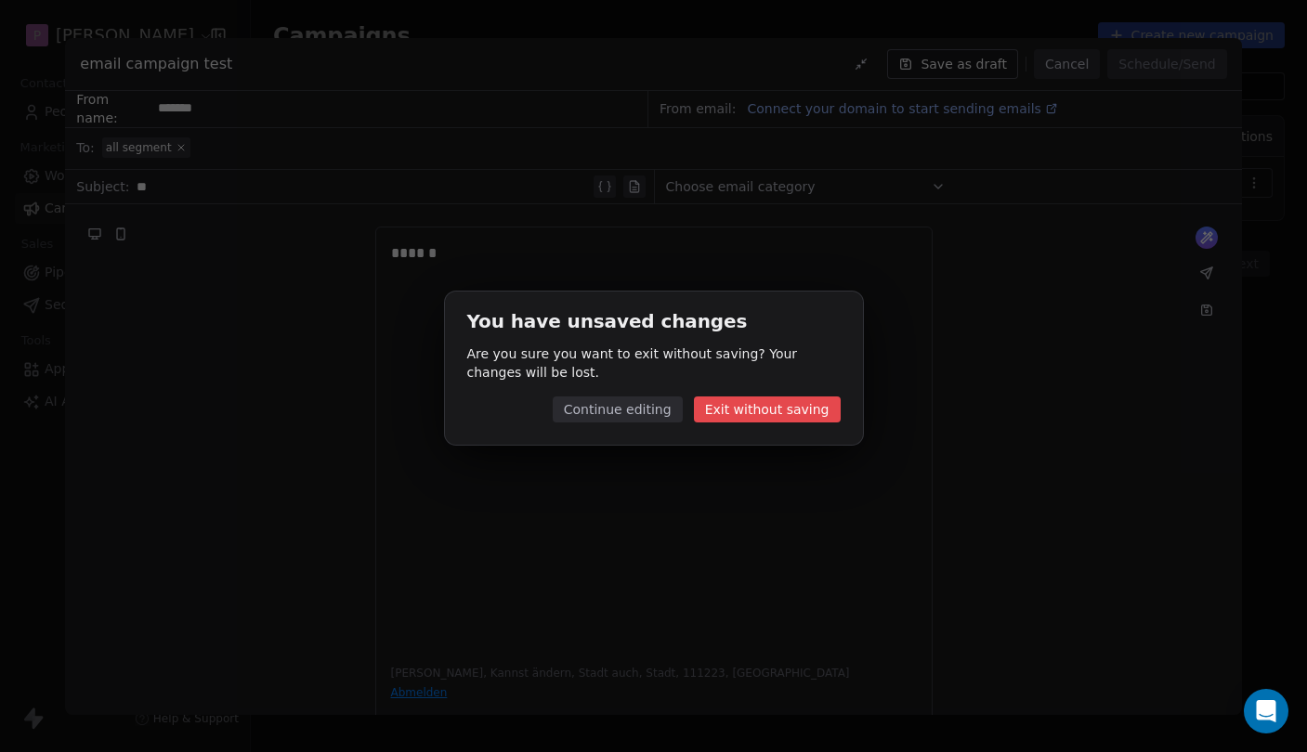
click at [785, 408] on button "Exit without saving" at bounding box center [767, 410] width 147 height 26
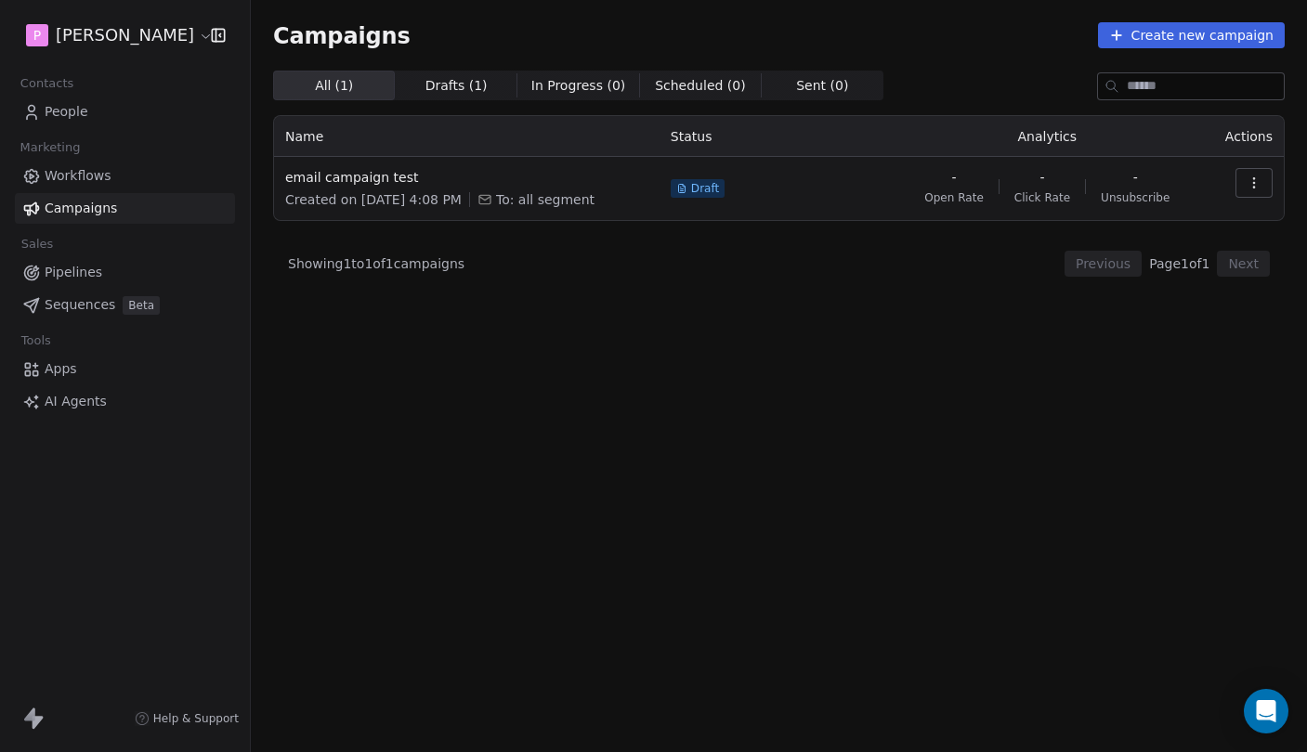
click at [85, 312] on span "Sequences" at bounding box center [80, 305] width 71 height 20
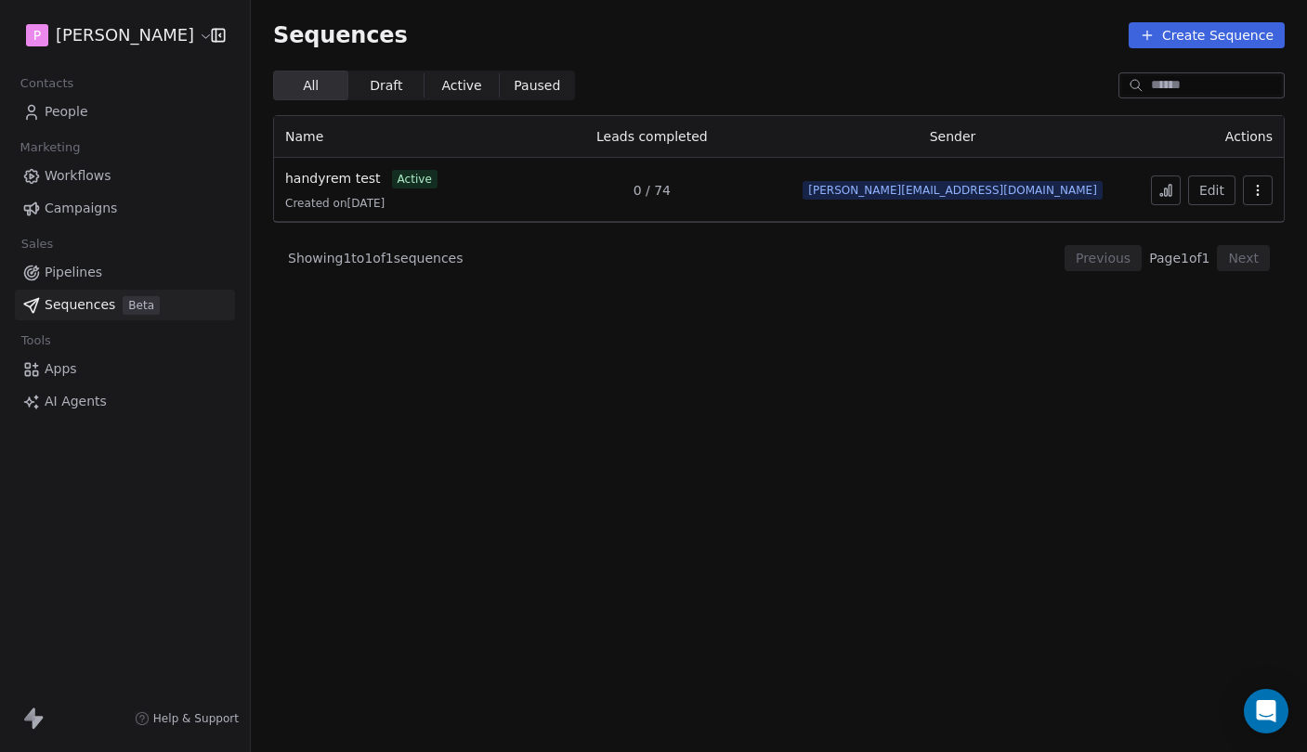
click at [63, 110] on span "People" at bounding box center [67, 112] width 44 height 20
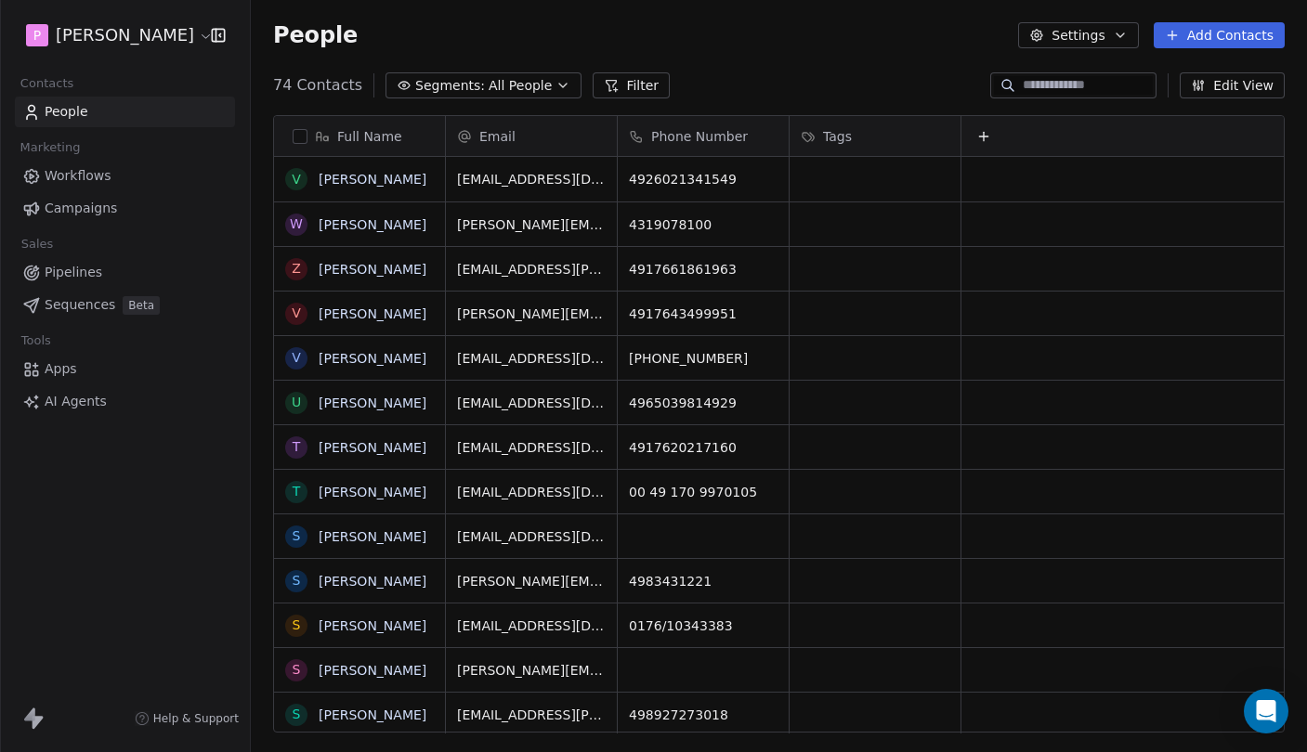
scroll to position [662, 1056]
click at [76, 302] on span "Sequences" at bounding box center [80, 305] width 71 height 20
